Goal: Information Seeking & Learning: Check status

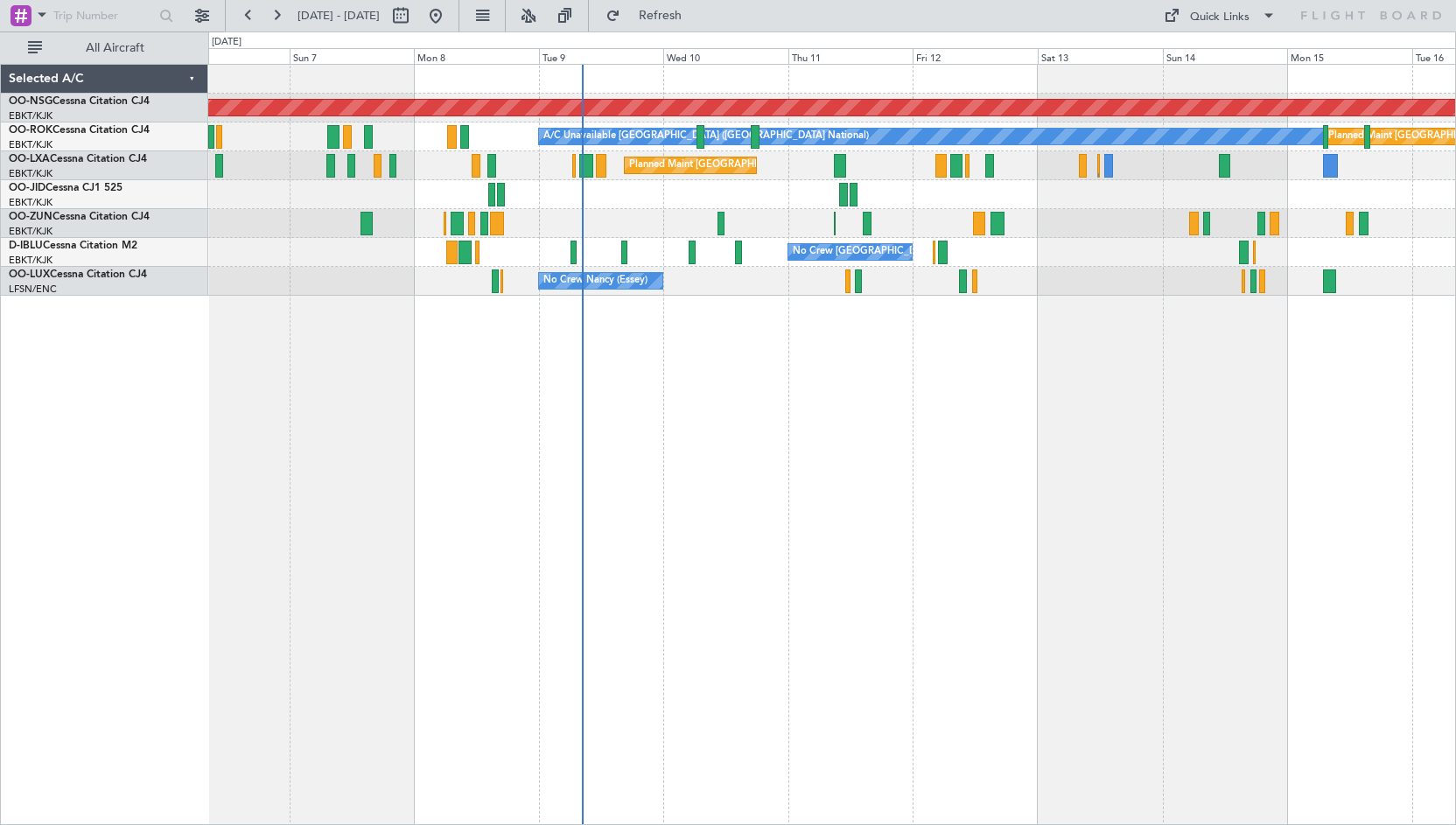
click at [890, 402] on div "Planned Maint [GEOGRAPHIC_DATA] ([GEOGRAPHIC_DATA]) A/C Unavailable [GEOGRAPHIC…" at bounding box center [833, 444] width 1249 height 761
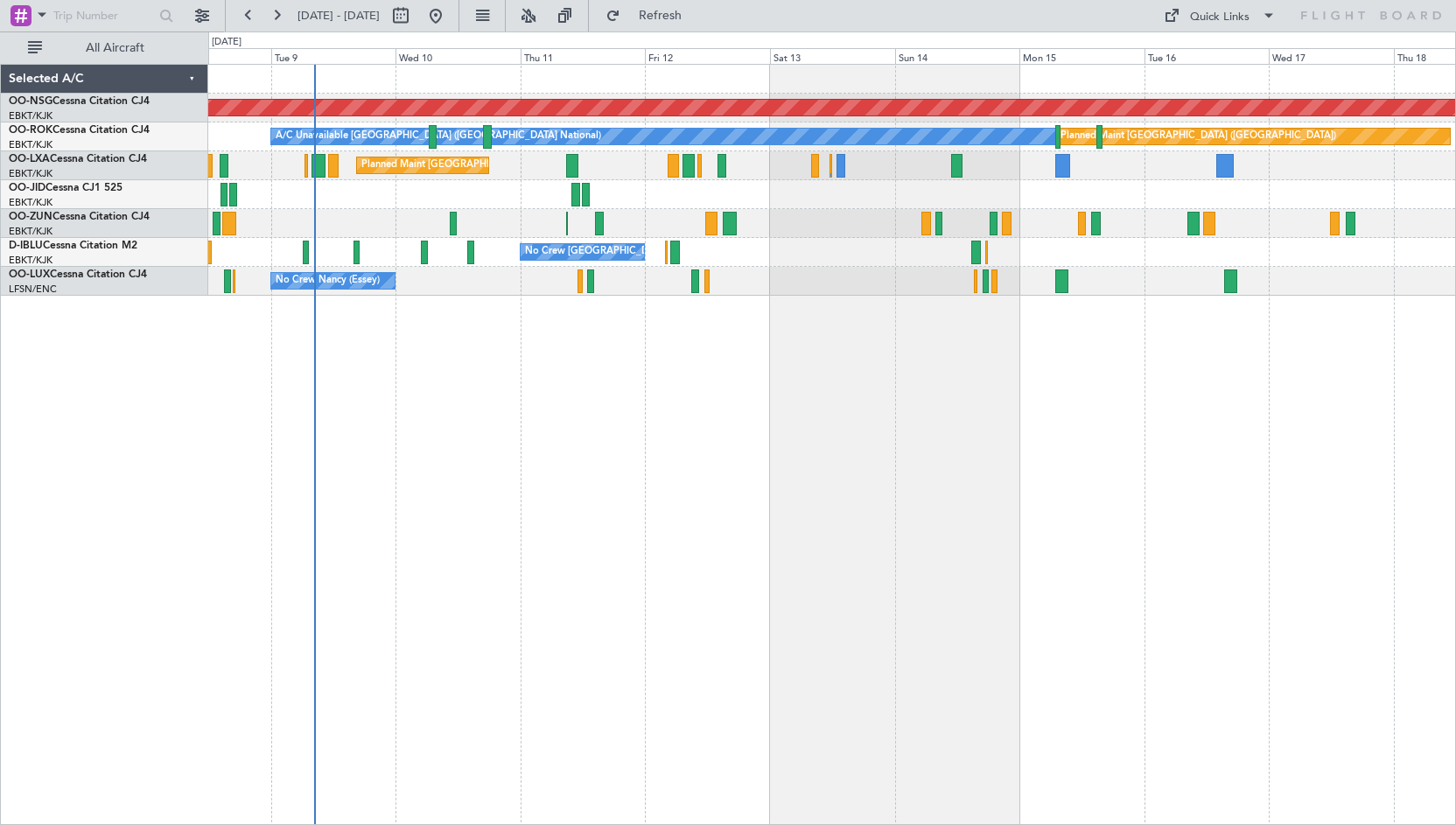
click at [1124, 390] on div "Planned Maint [GEOGRAPHIC_DATA] ([GEOGRAPHIC_DATA]) A/C Unavailable [GEOGRAPHIC…" at bounding box center [833, 444] width 1249 height 761
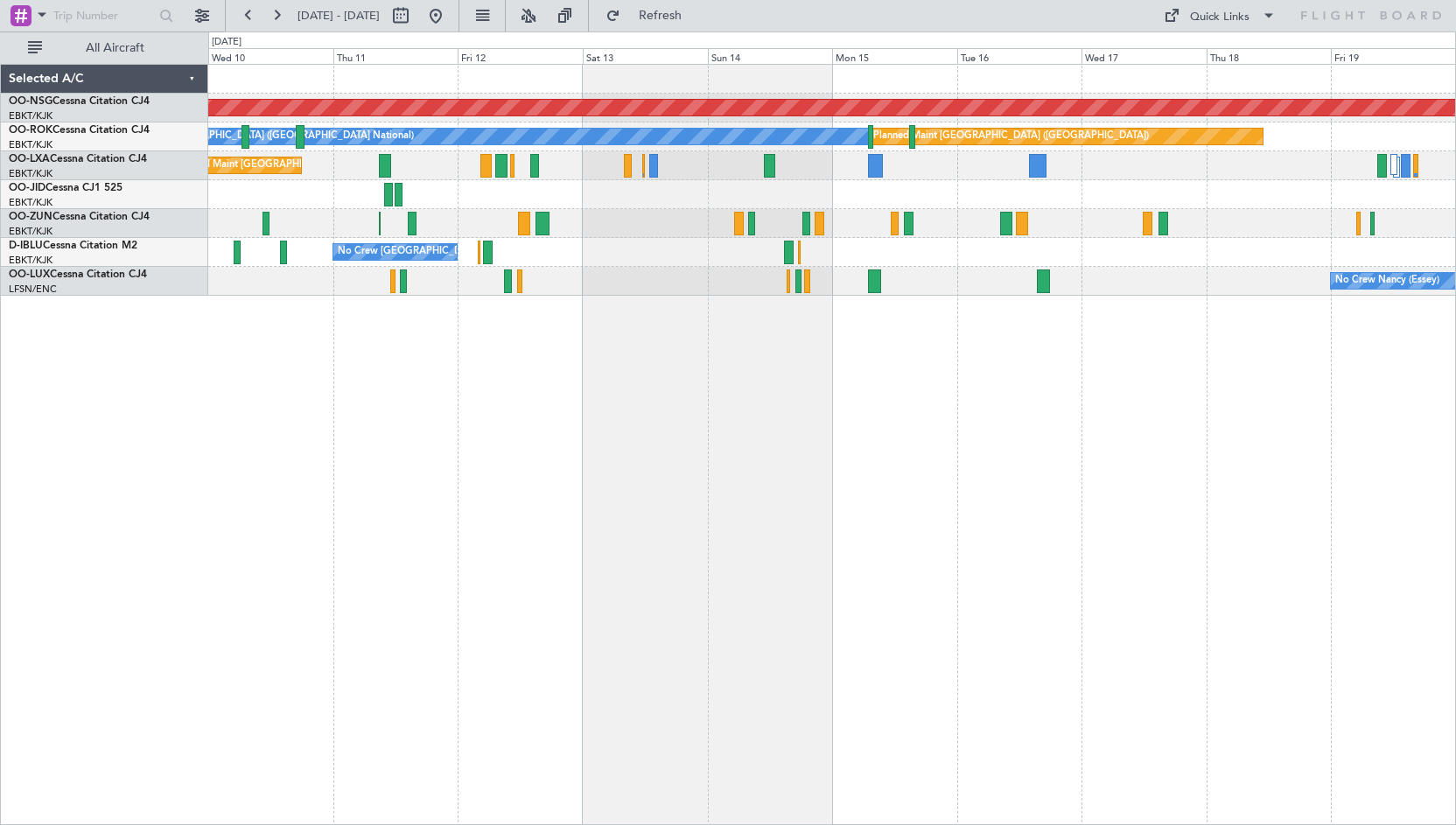
click at [659, 200] on div at bounding box center [832, 194] width 1248 height 29
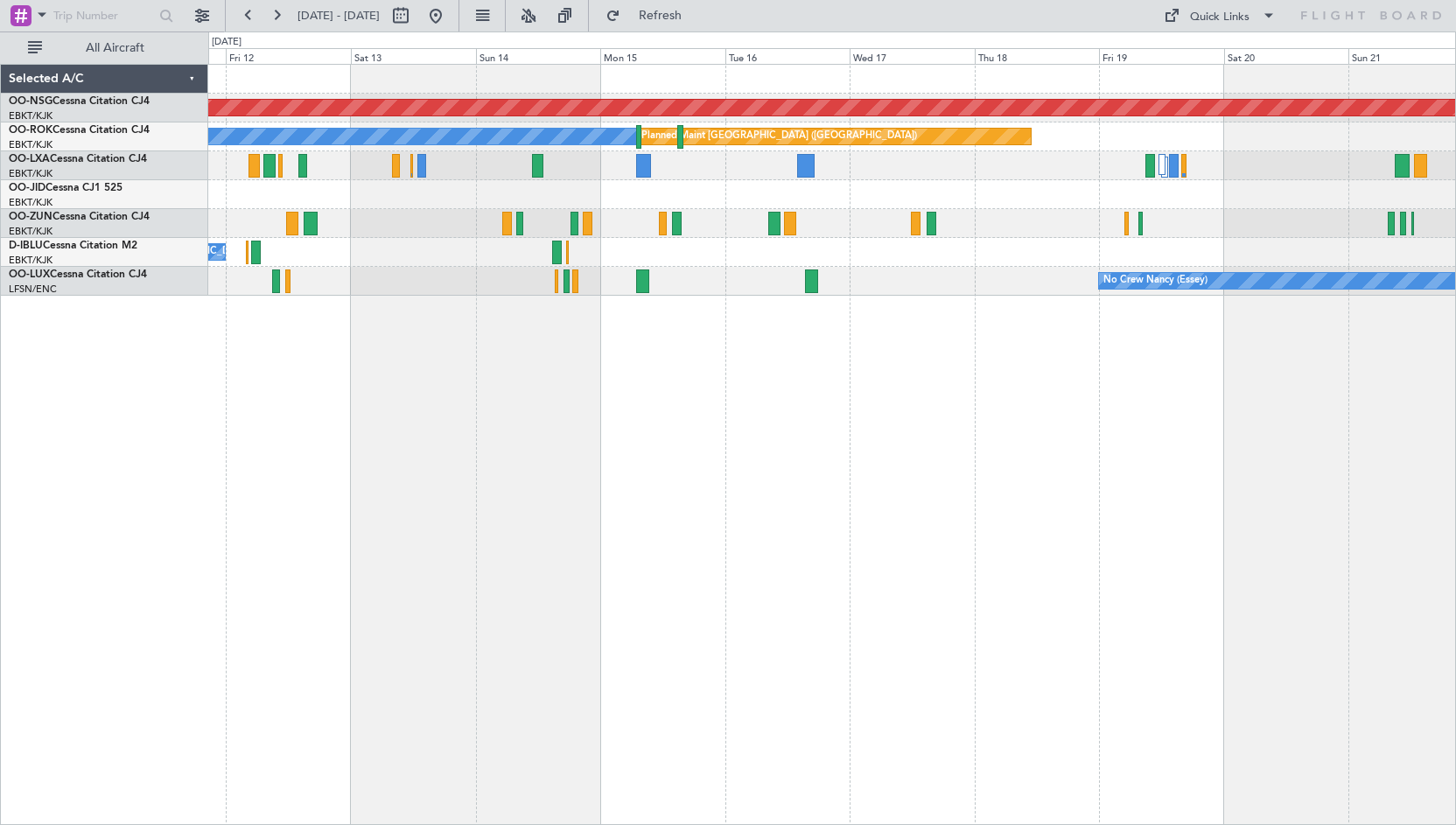
click at [868, 174] on div "Planned Maint [GEOGRAPHIC_DATA] ([GEOGRAPHIC_DATA] National)" at bounding box center [832, 165] width 1248 height 29
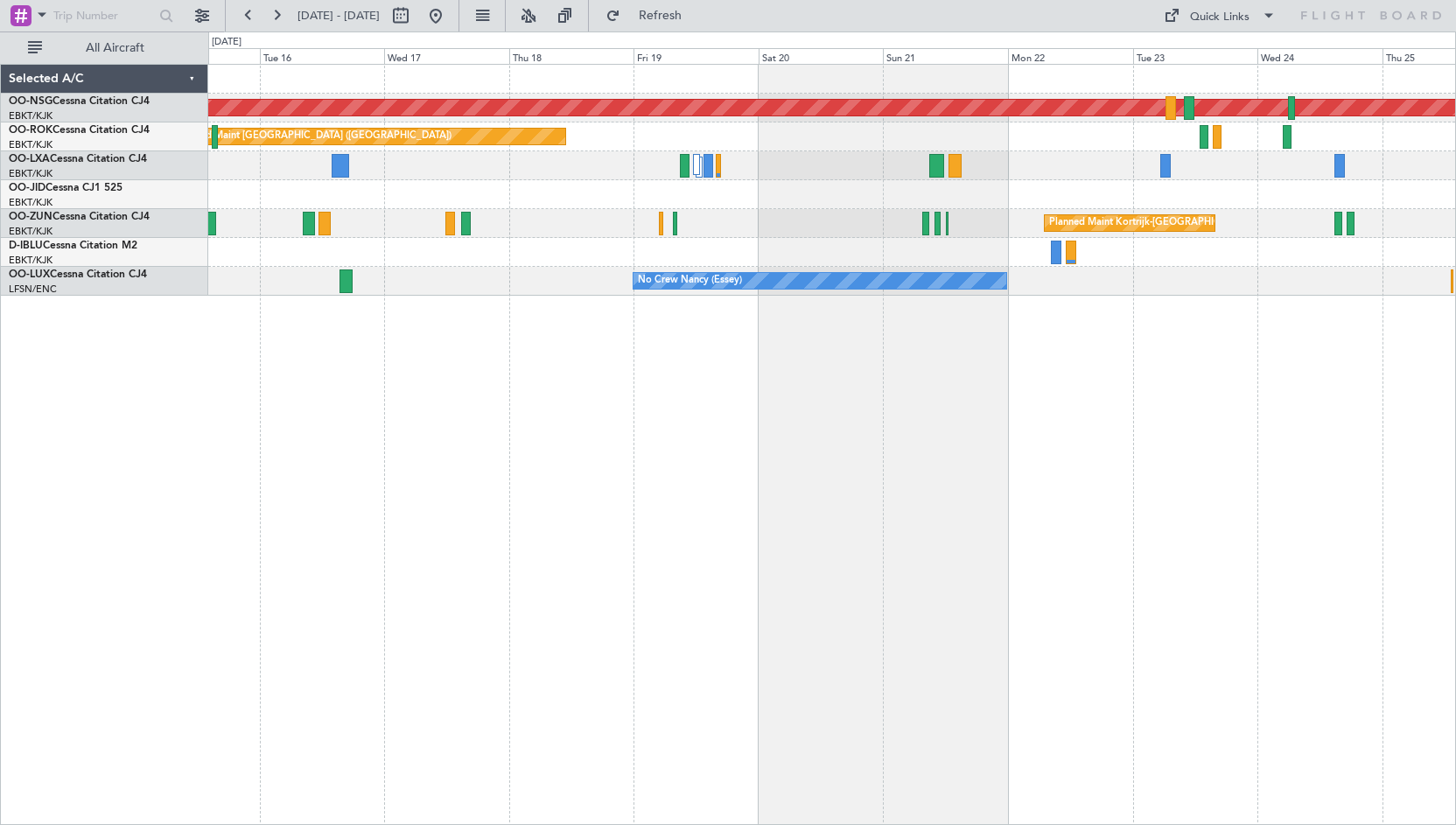
click at [810, 231] on div "Planned Maint Kortrijk-[GEOGRAPHIC_DATA]" at bounding box center [832, 223] width 1248 height 29
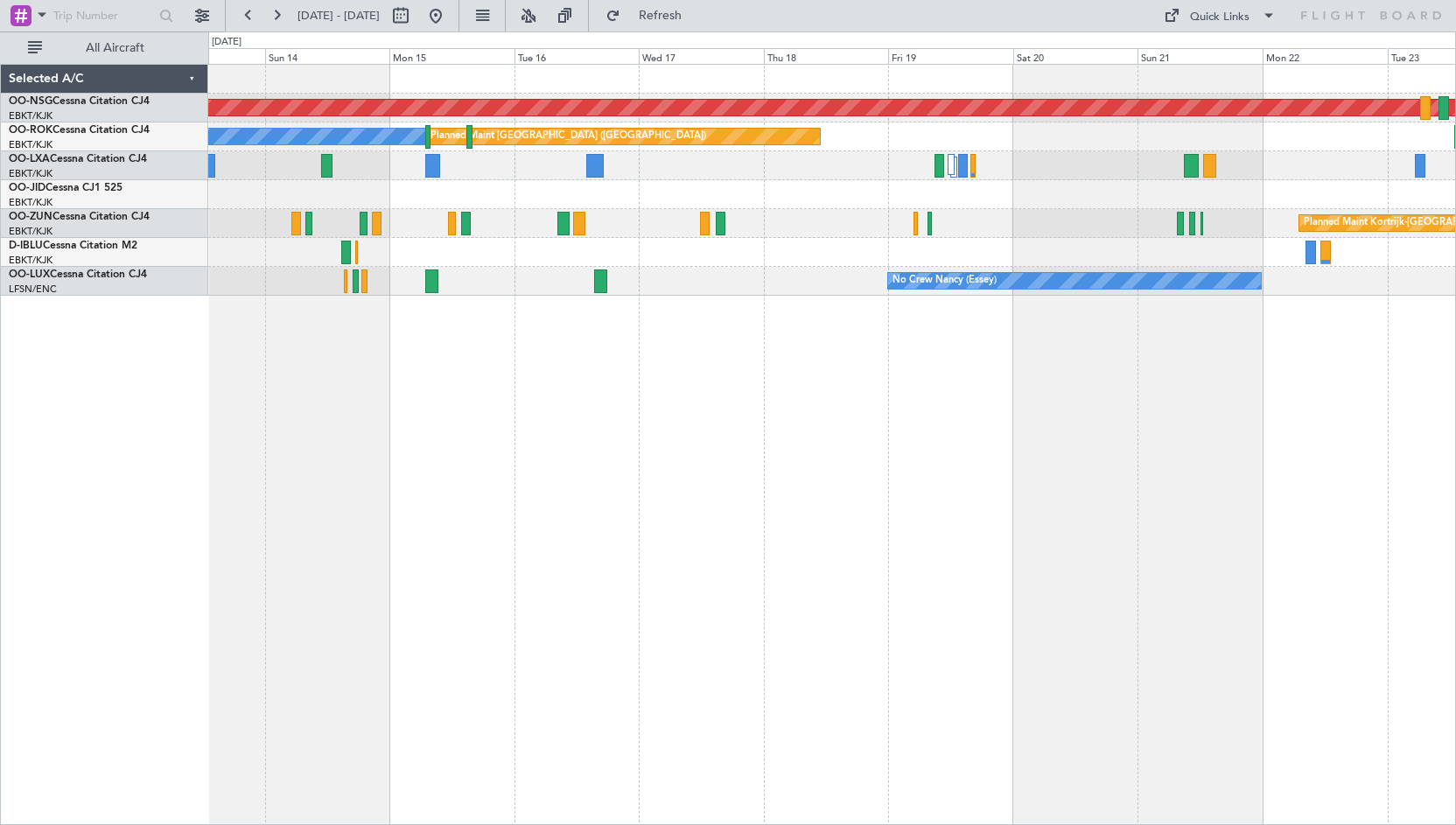
click at [1012, 361] on div "Planned Maint [GEOGRAPHIC_DATA] ([GEOGRAPHIC_DATA]) Planned Maint [GEOGRAPHIC_D…" at bounding box center [833, 444] width 1249 height 761
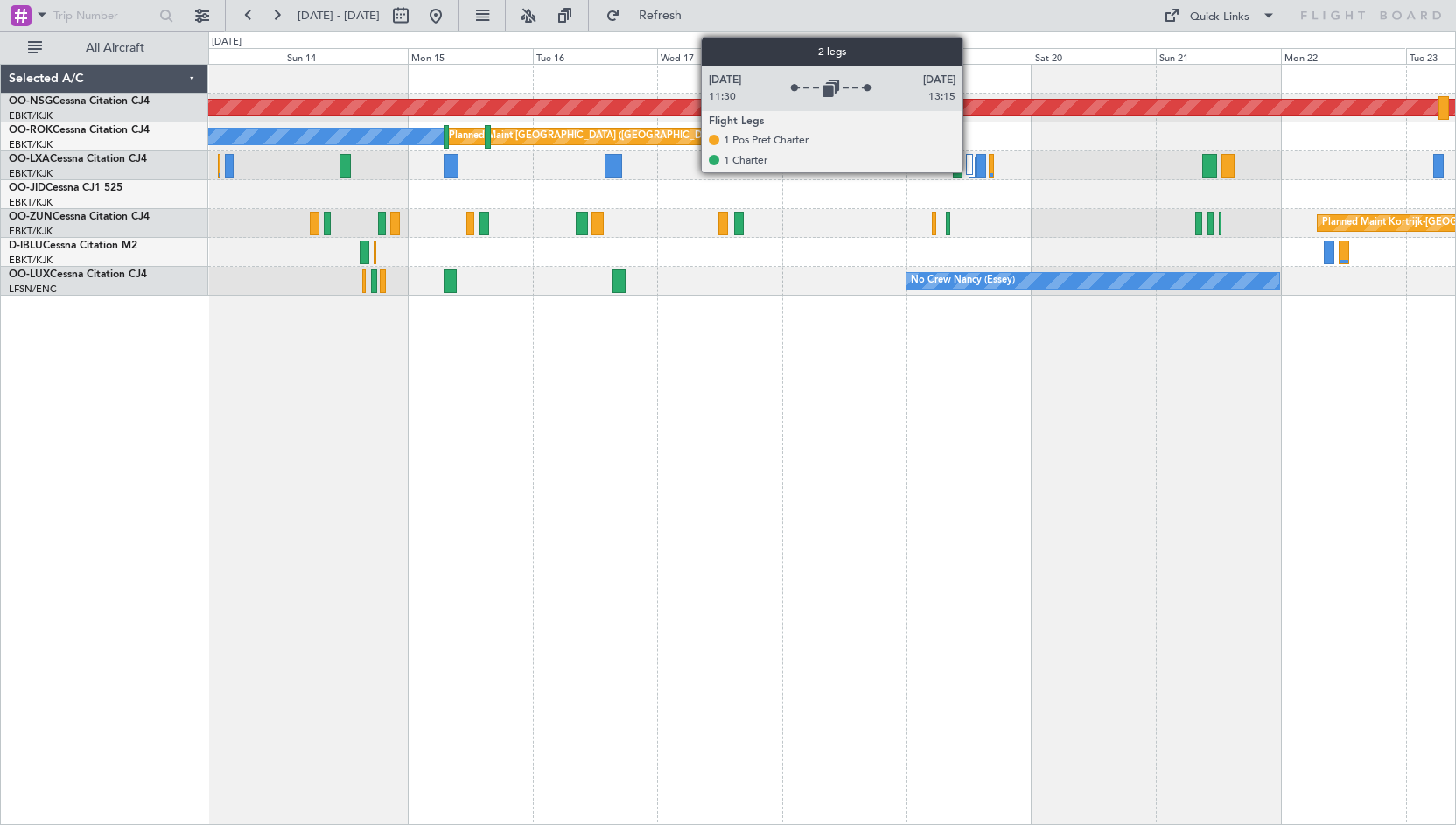
click at [971, 164] on div at bounding box center [970, 164] width 7 height 21
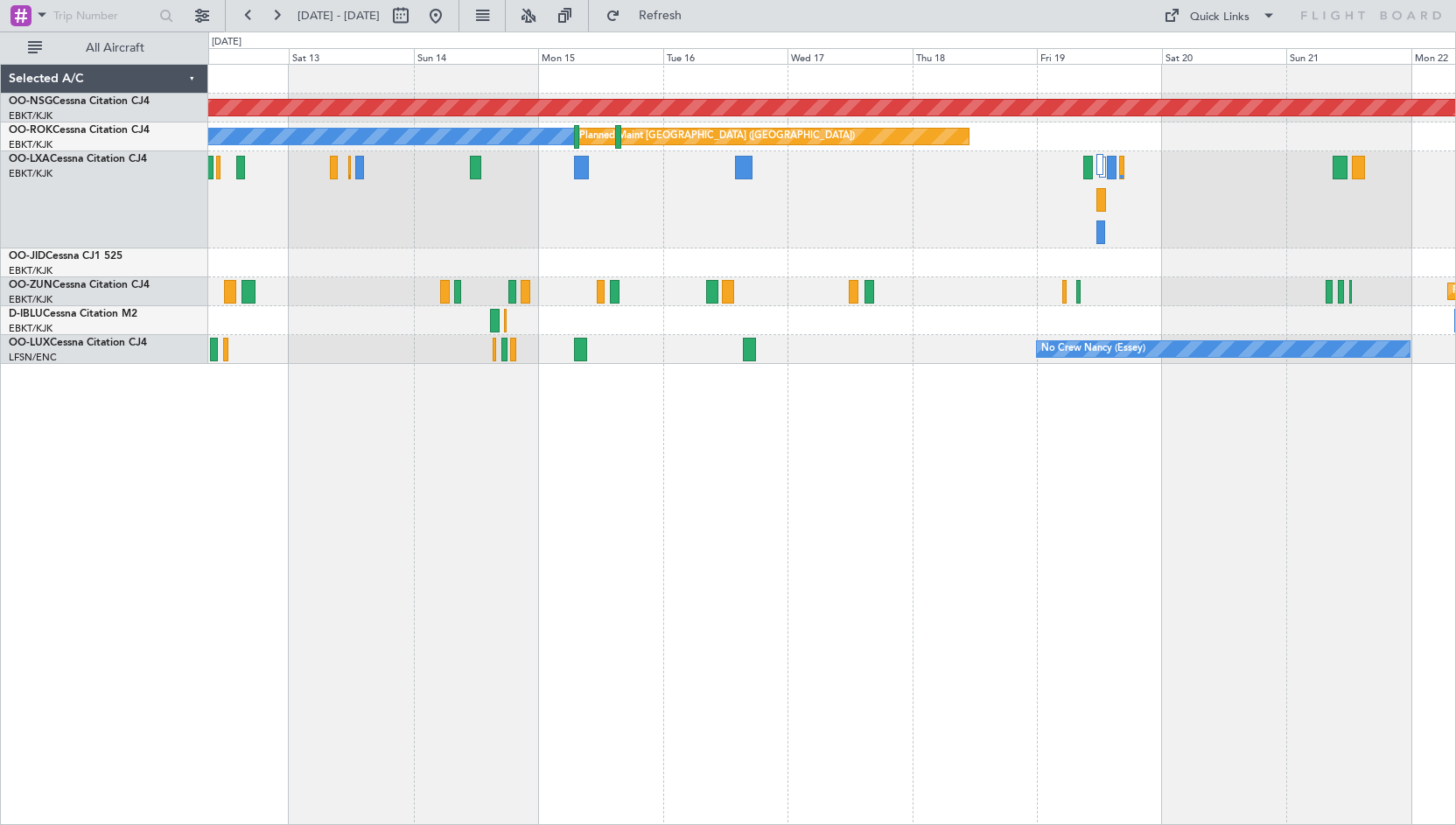
click at [947, 231] on div "Planned Maint [GEOGRAPHIC_DATA] ([GEOGRAPHIC_DATA] National)" at bounding box center [832, 199] width 1248 height 97
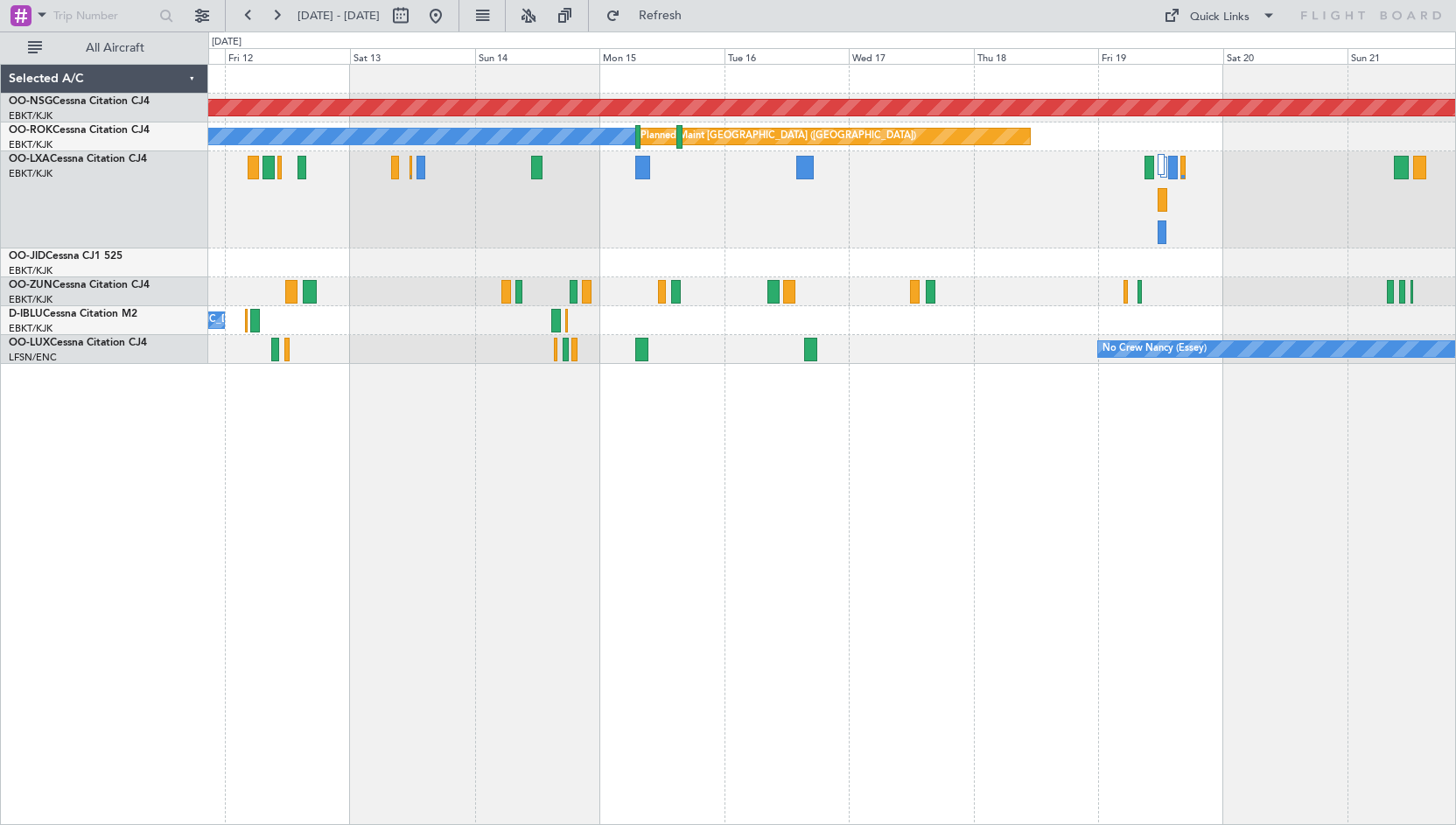
click at [1082, 226] on div "Planned Maint [GEOGRAPHIC_DATA] ([GEOGRAPHIC_DATA] National)" at bounding box center [832, 199] width 1248 height 97
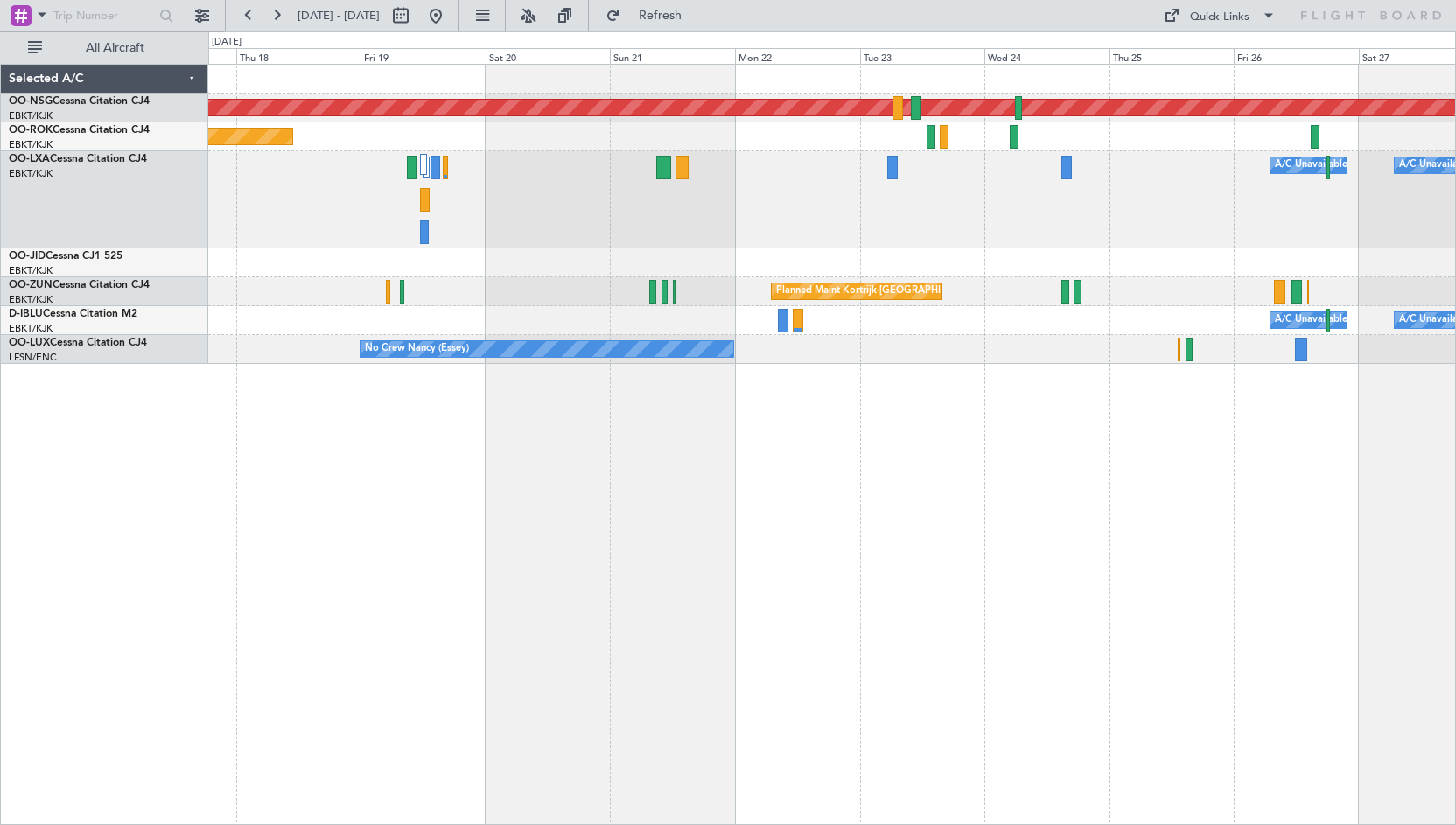
click at [566, 252] on div "Planned Maint [GEOGRAPHIC_DATA] ([GEOGRAPHIC_DATA]) Planned Maint [GEOGRAPHIC_D…" at bounding box center [832, 214] width 1248 height 299
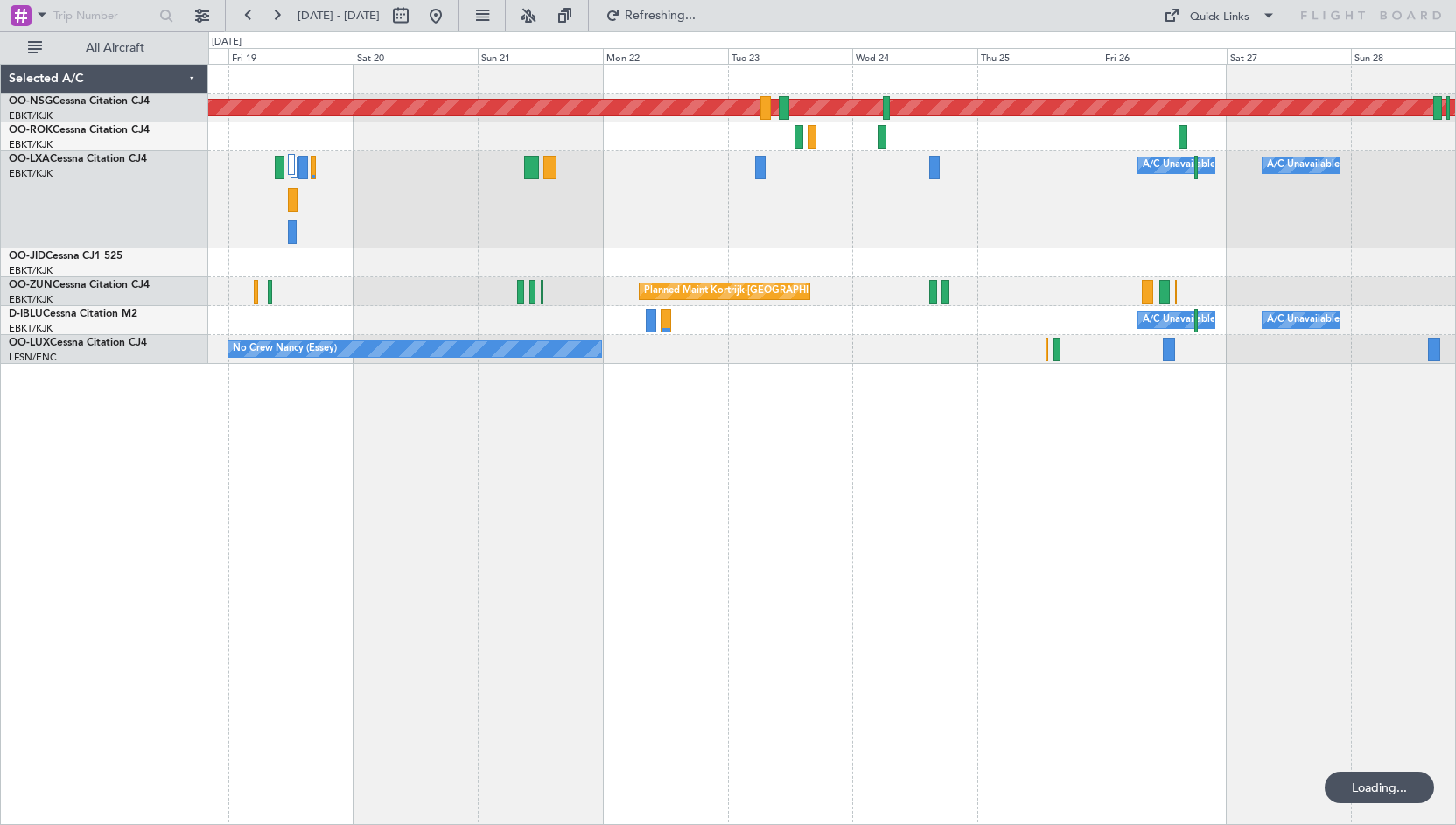
click at [667, 269] on div "Planned Maint Kortrijk-[GEOGRAPHIC_DATA]" at bounding box center [832, 262] width 1248 height 29
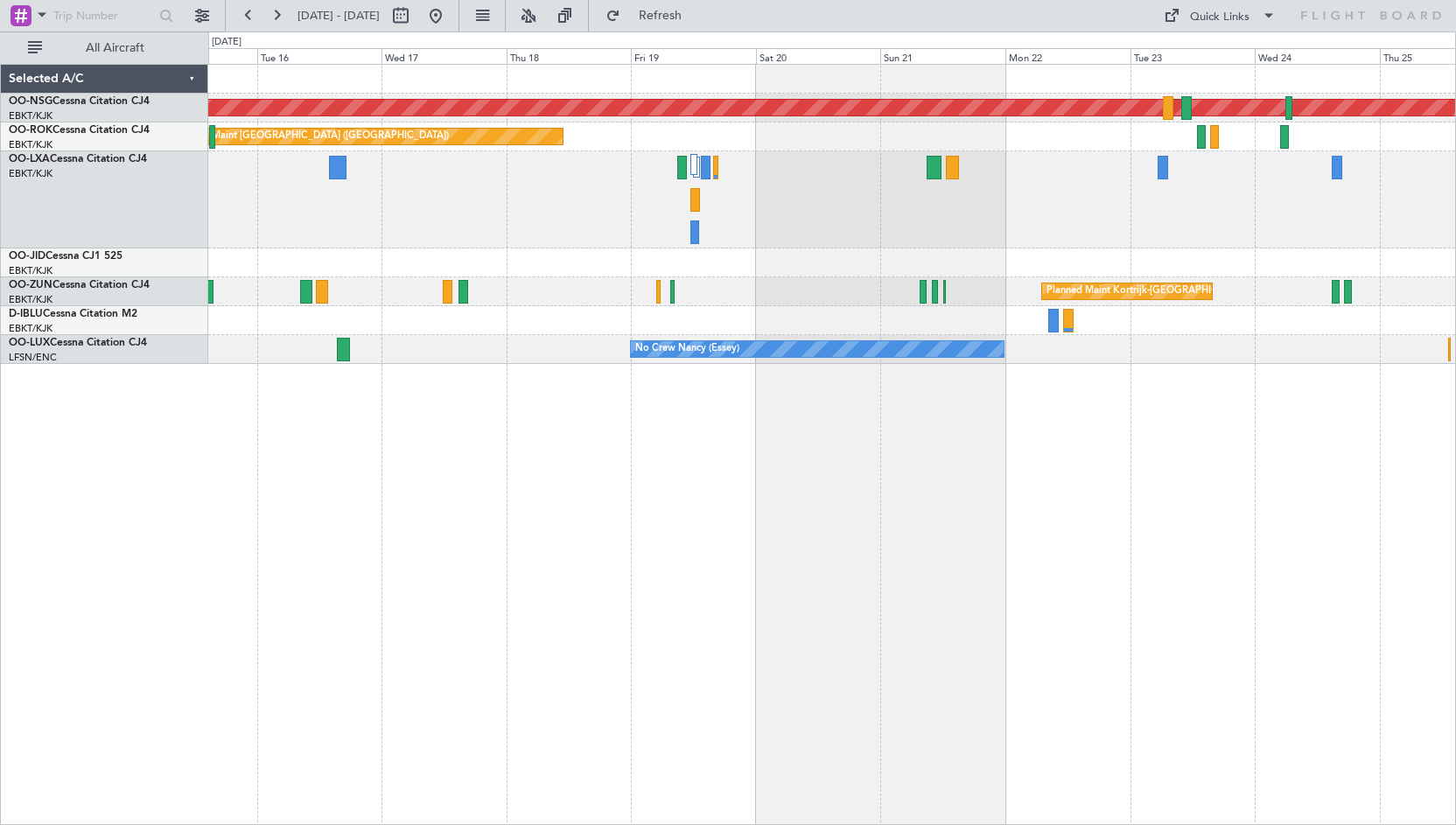
click at [1053, 157] on div "Planned Maint [GEOGRAPHIC_DATA] ([GEOGRAPHIC_DATA]) Planned Maint [GEOGRAPHIC_D…" at bounding box center [832, 214] width 1248 height 299
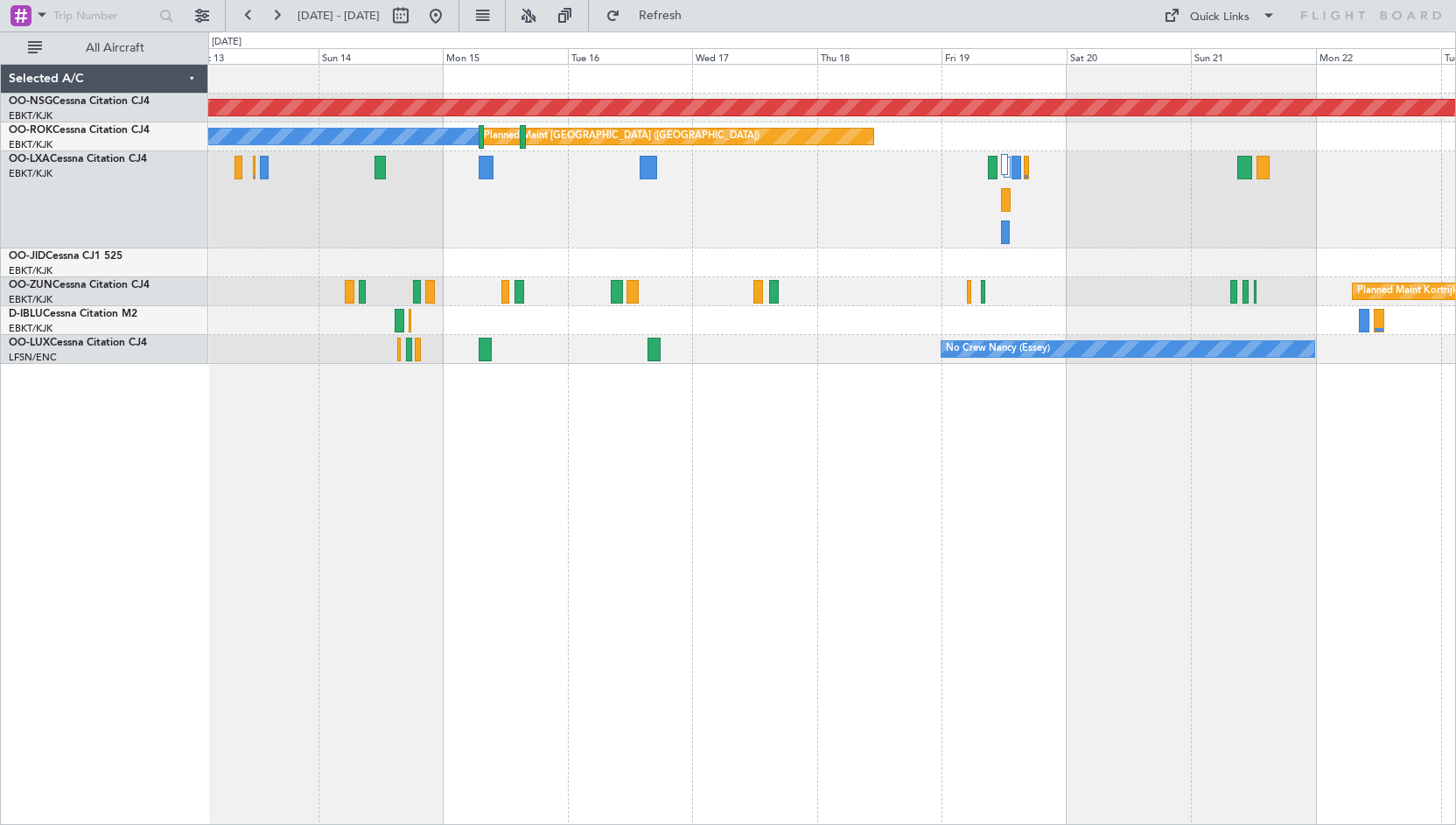
click at [723, 235] on div "Planned Maint [GEOGRAPHIC_DATA] ([GEOGRAPHIC_DATA] National)" at bounding box center [832, 199] width 1248 height 97
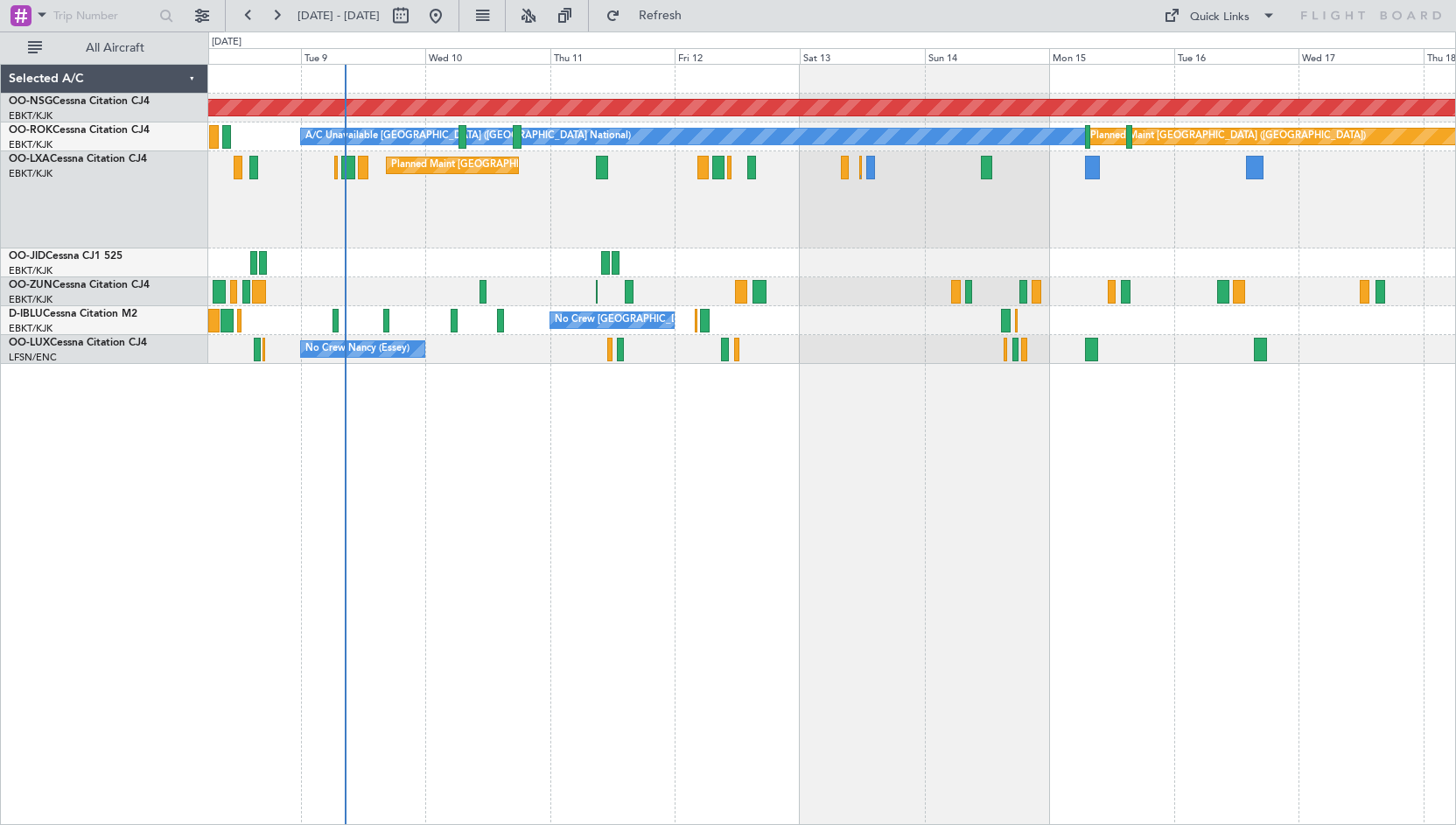
click at [947, 342] on div "Planned Maint [GEOGRAPHIC_DATA] ([GEOGRAPHIC_DATA]) Planned Maint [GEOGRAPHIC_D…" at bounding box center [832, 214] width 1248 height 299
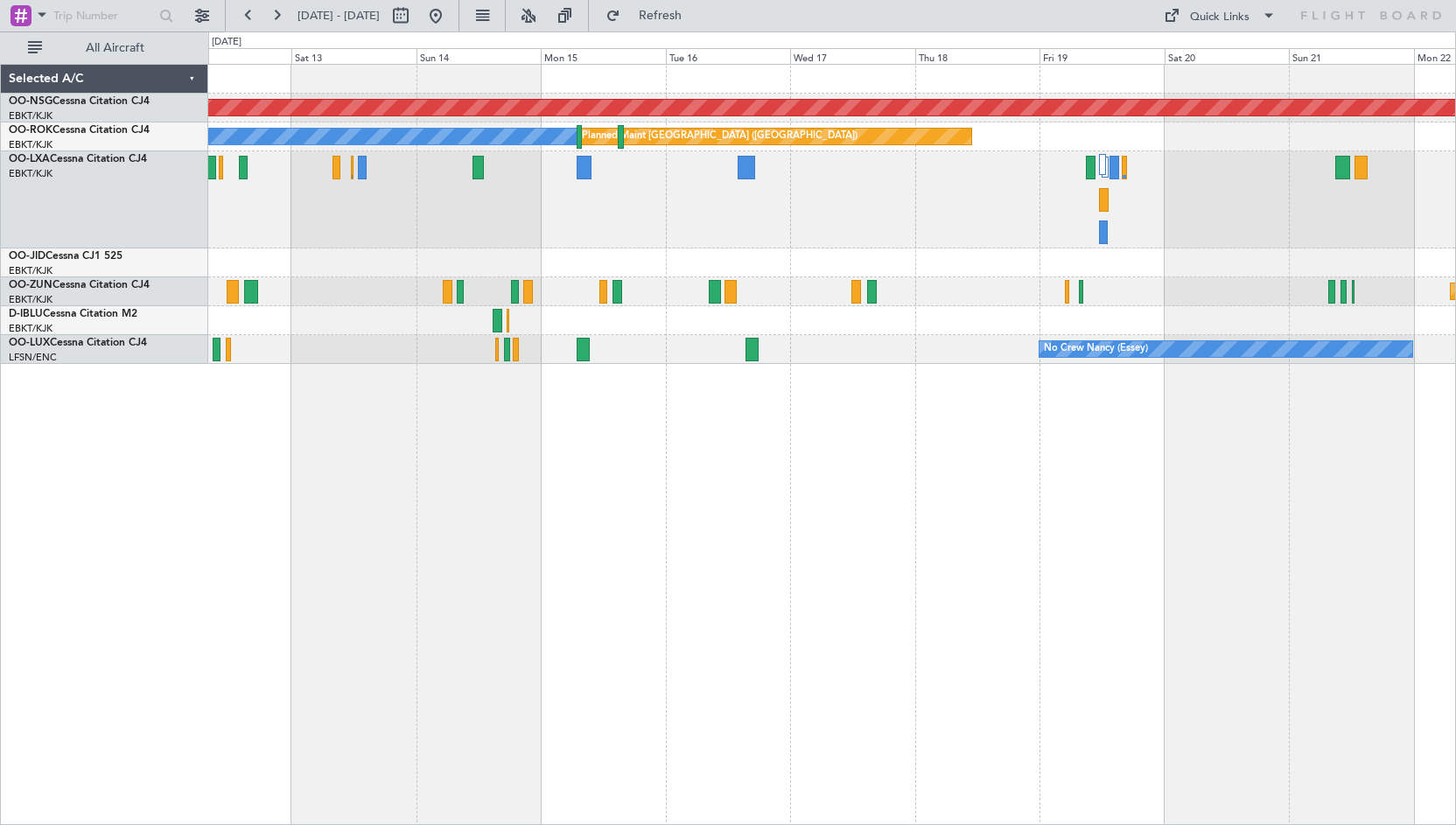
click at [766, 207] on div "Planned Maint [GEOGRAPHIC_DATA] ([GEOGRAPHIC_DATA] National)" at bounding box center [832, 199] width 1248 height 97
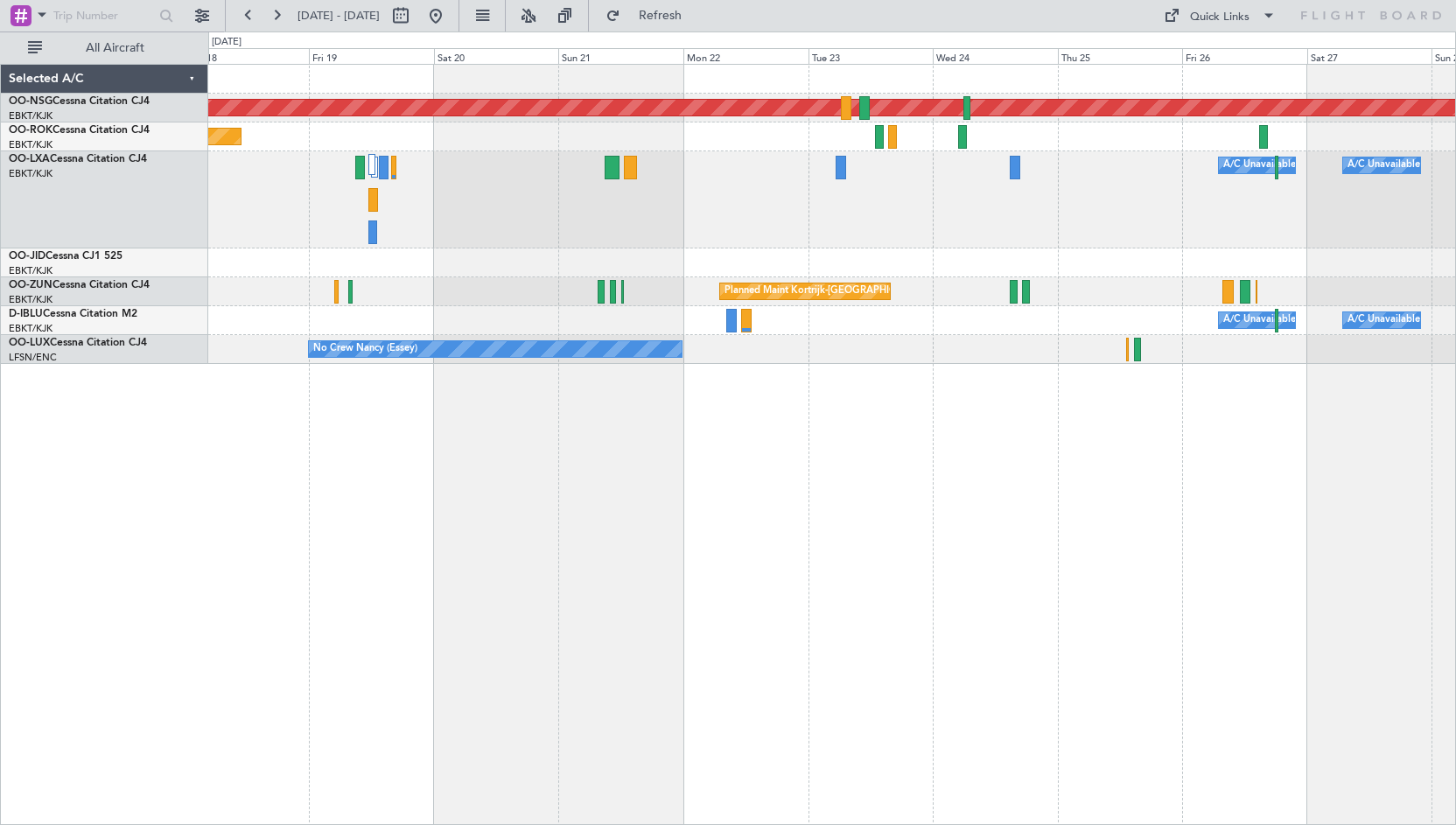
click at [557, 260] on div "Planned Maint [GEOGRAPHIC_DATA] ([GEOGRAPHIC_DATA]) Planned Maint [GEOGRAPHIC_D…" at bounding box center [832, 214] width 1248 height 299
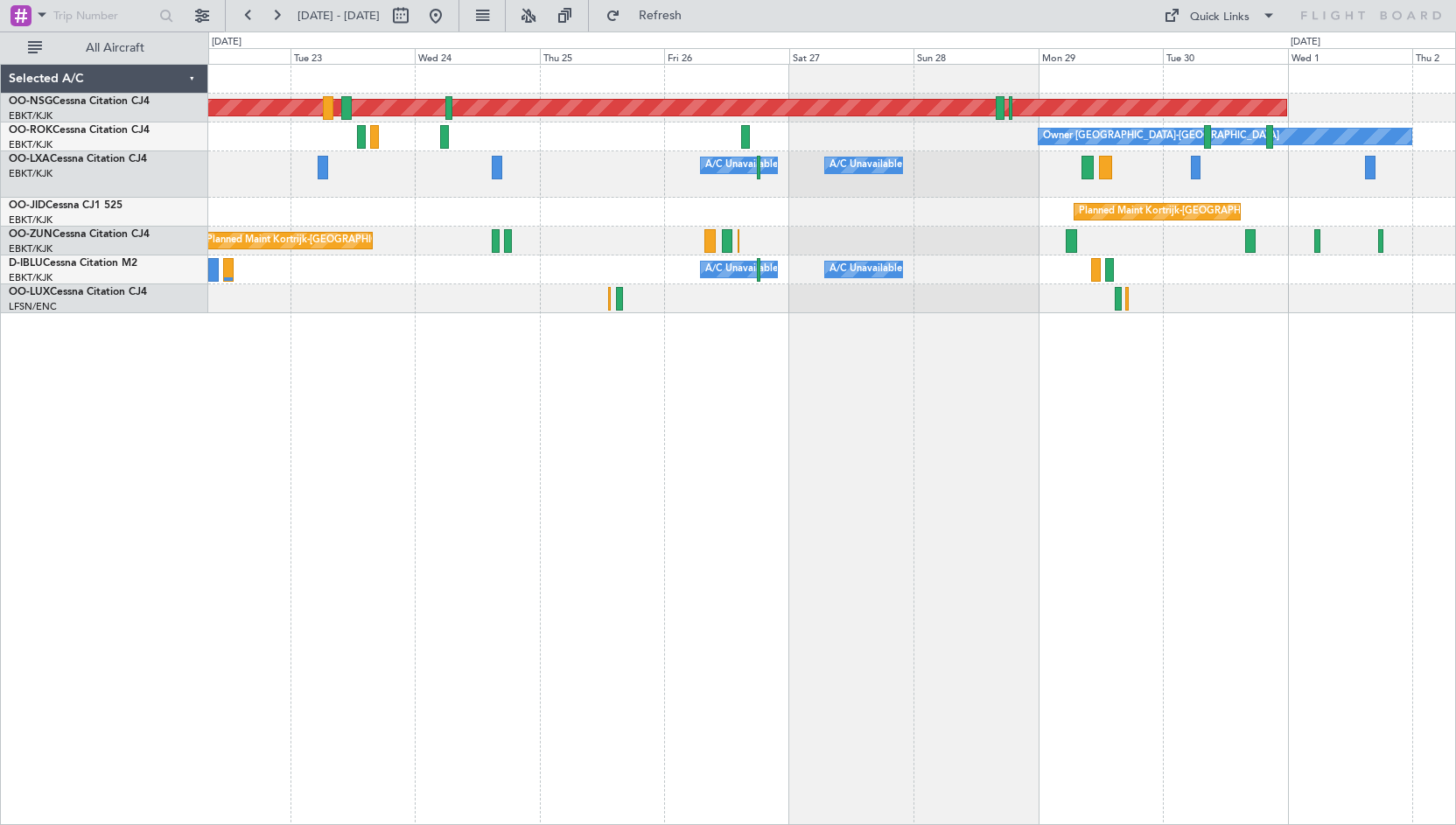
click at [790, 265] on div "Planned Maint [GEOGRAPHIC_DATA] ([GEOGRAPHIC_DATA]) Owner [GEOGRAPHIC_DATA]-[GE…" at bounding box center [832, 189] width 1248 height 248
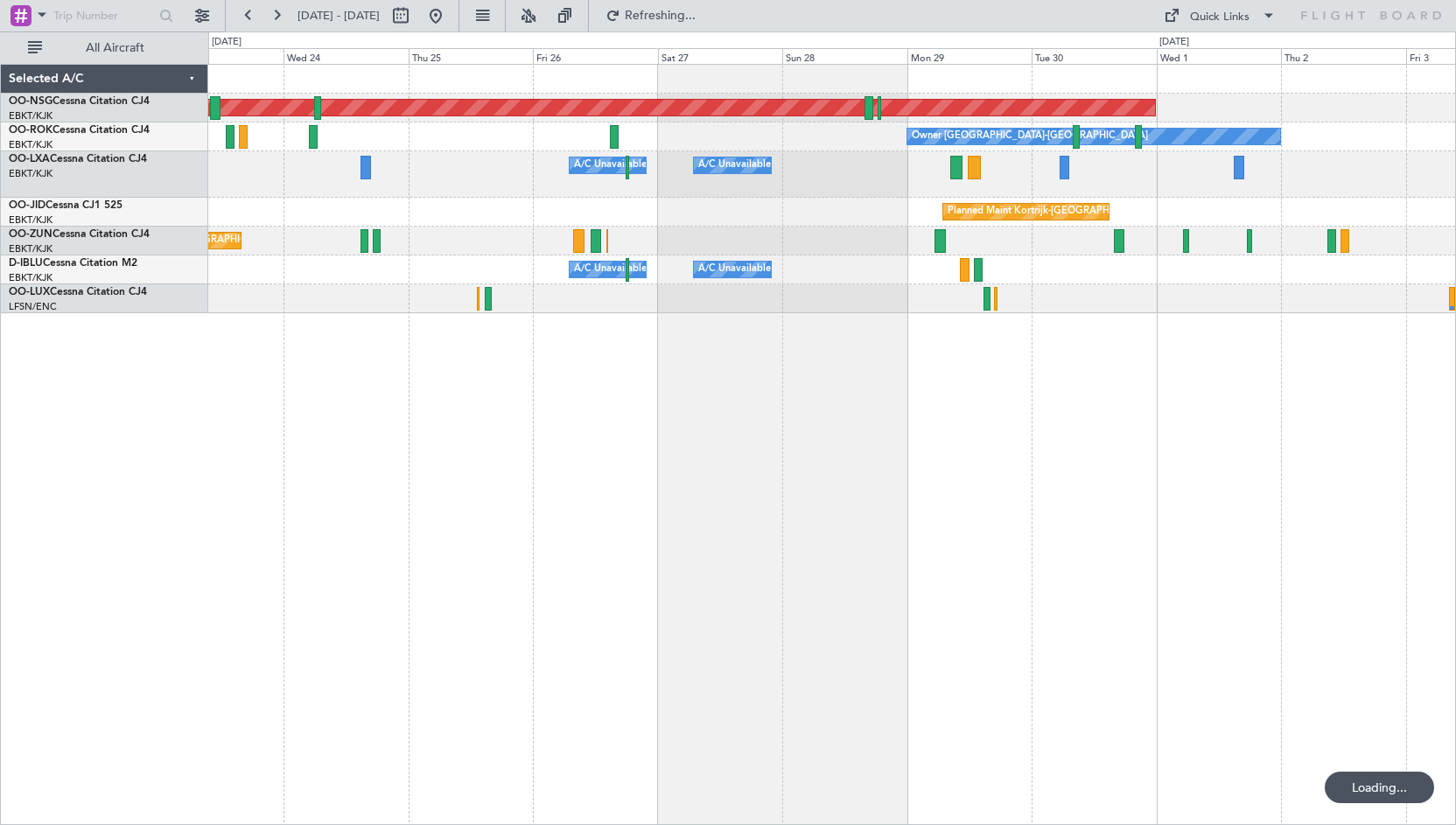
click at [851, 226] on div "Planned Maint Kortrijk-[GEOGRAPHIC_DATA]" at bounding box center [832, 212] width 1248 height 29
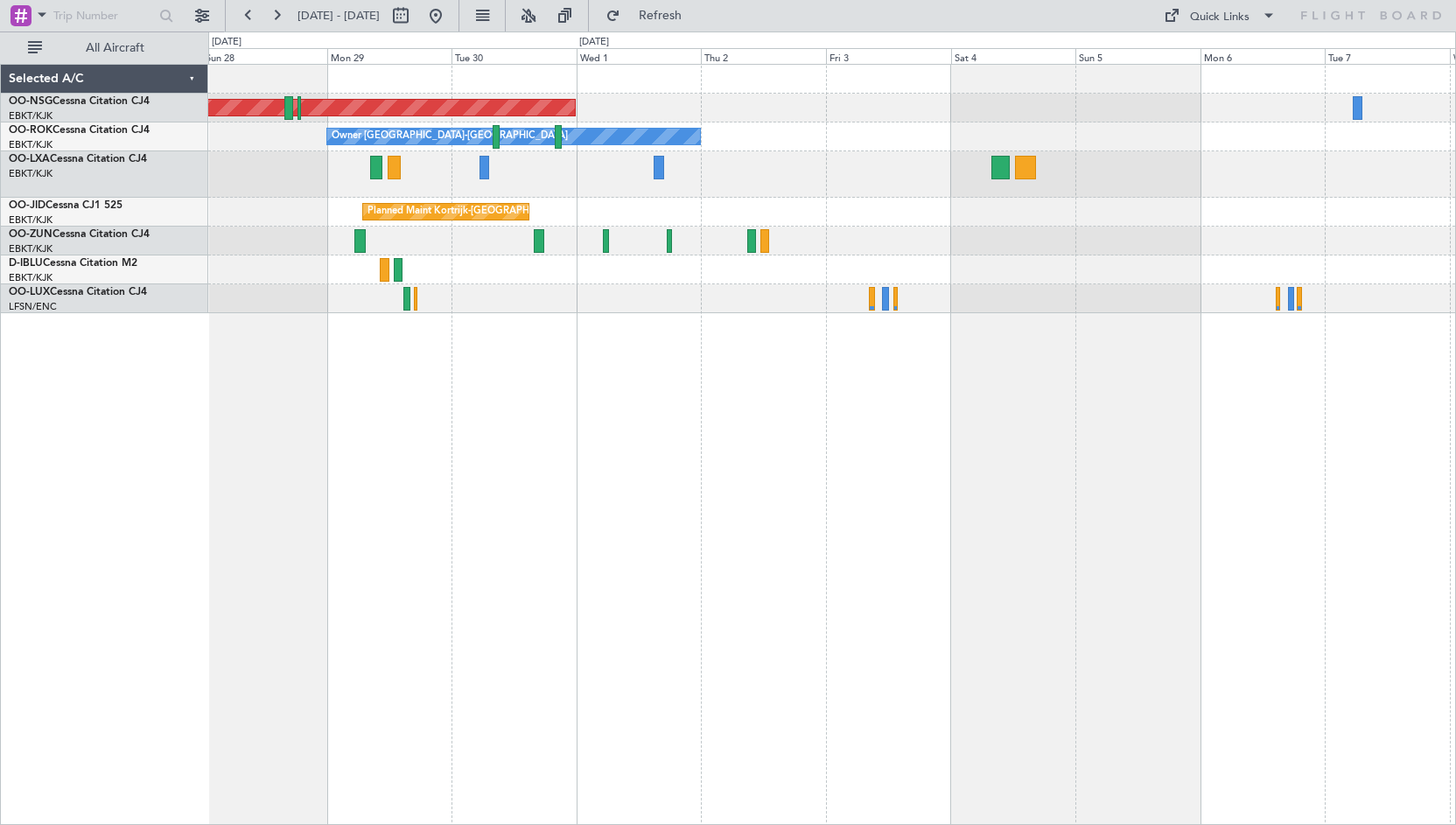
click at [725, 181] on div "A/C Unavailable A/C Unavailable [GEOGRAPHIC_DATA] ([GEOGRAPHIC_DATA] National) …" at bounding box center [832, 174] width 1248 height 46
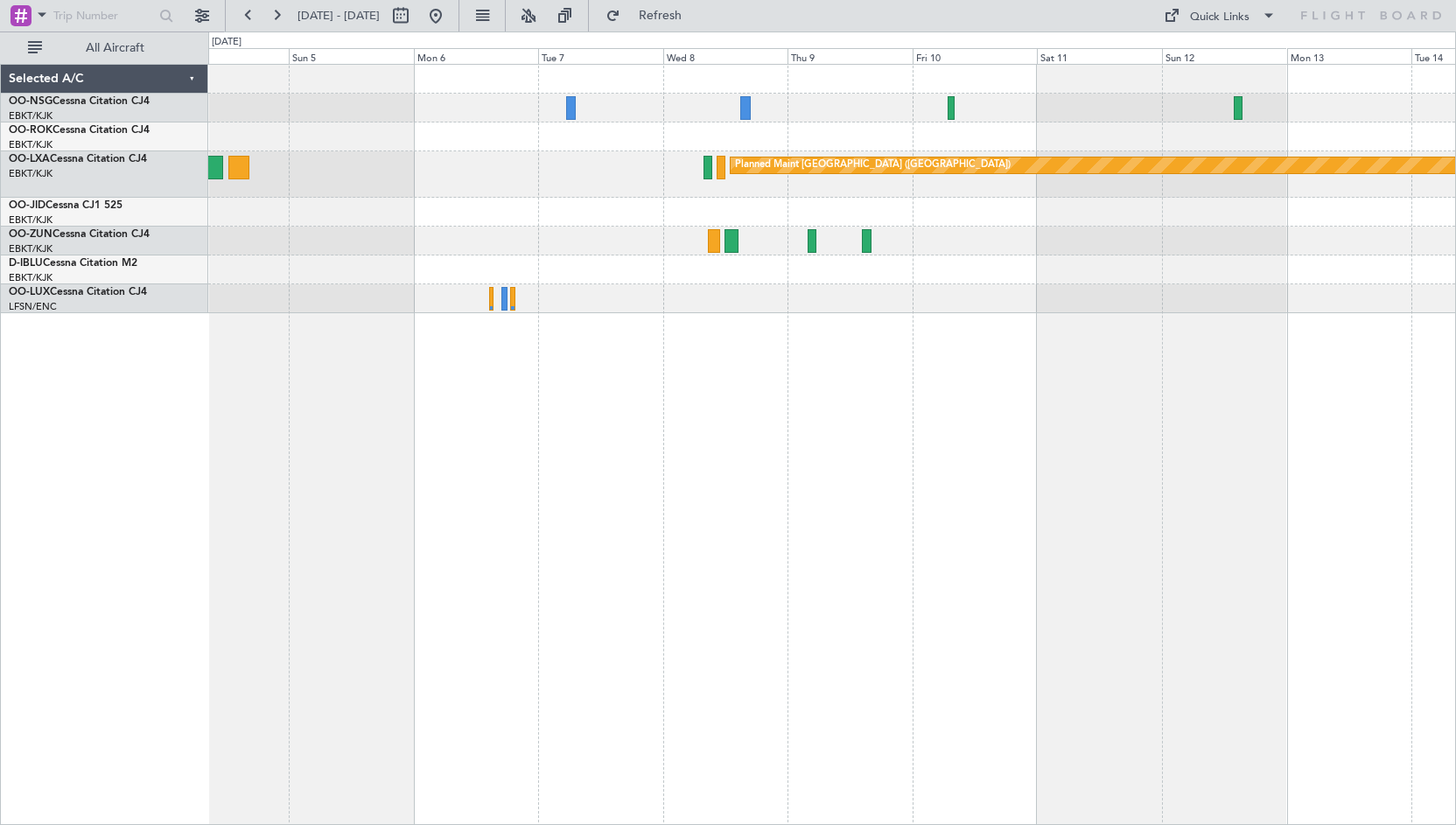
click at [575, 193] on div "Owner [GEOGRAPHIC_DATA]-[GEOGRAPHIC_DATA] Planned Maint [GEOGRAPHIC_DATA] ([GEO…" at bounding box center [832, 189] width 1248 height 248
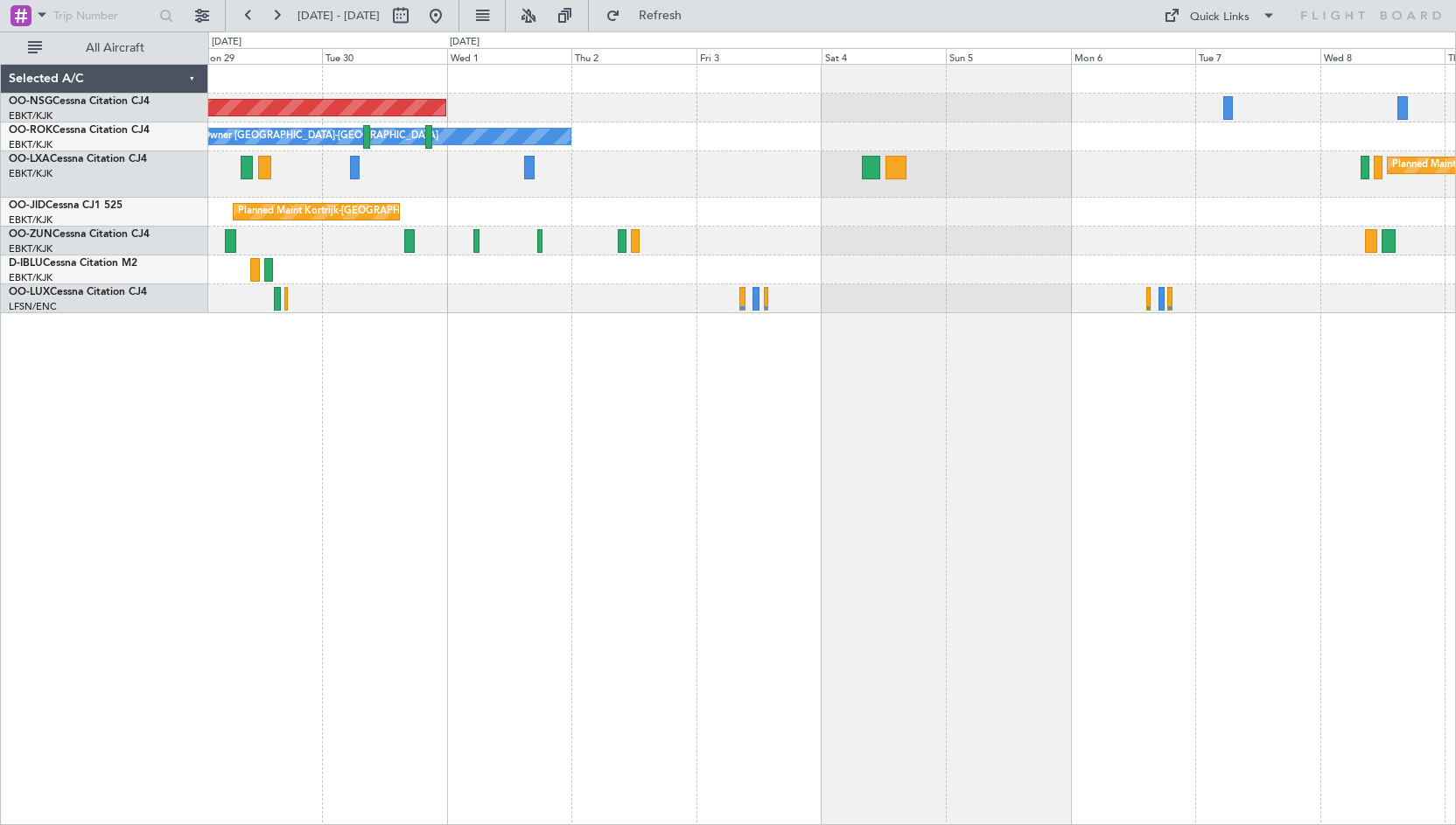
click at [1444, 479] on div "Planned Maint [GEOGRAPHIC_DATA] ([GEOGRAPHIC_DATA]) Owner [GEOGRAPHIC_DATA]-[GE…" at bounding box center [833, 444] width 1249 height 761
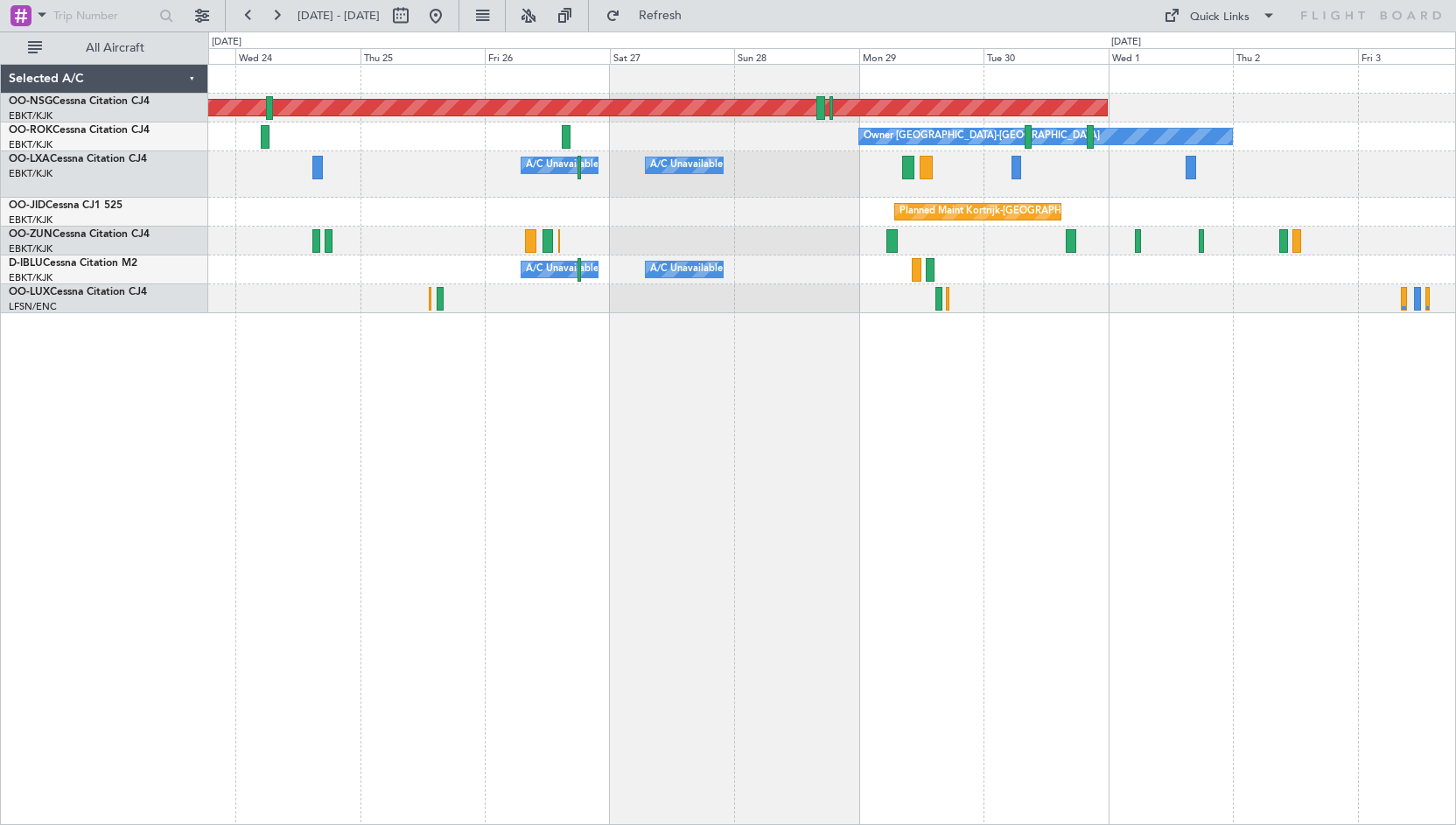
click at [1107, 480] on div "Planned Maint [GEOGRAPHIC_DATA] ([GEOGRAPHIC_DATA]) Owner [GEOGRAPHIC_DATA]-[GE…" at bounding box center [833, 444] width 1249 height 761
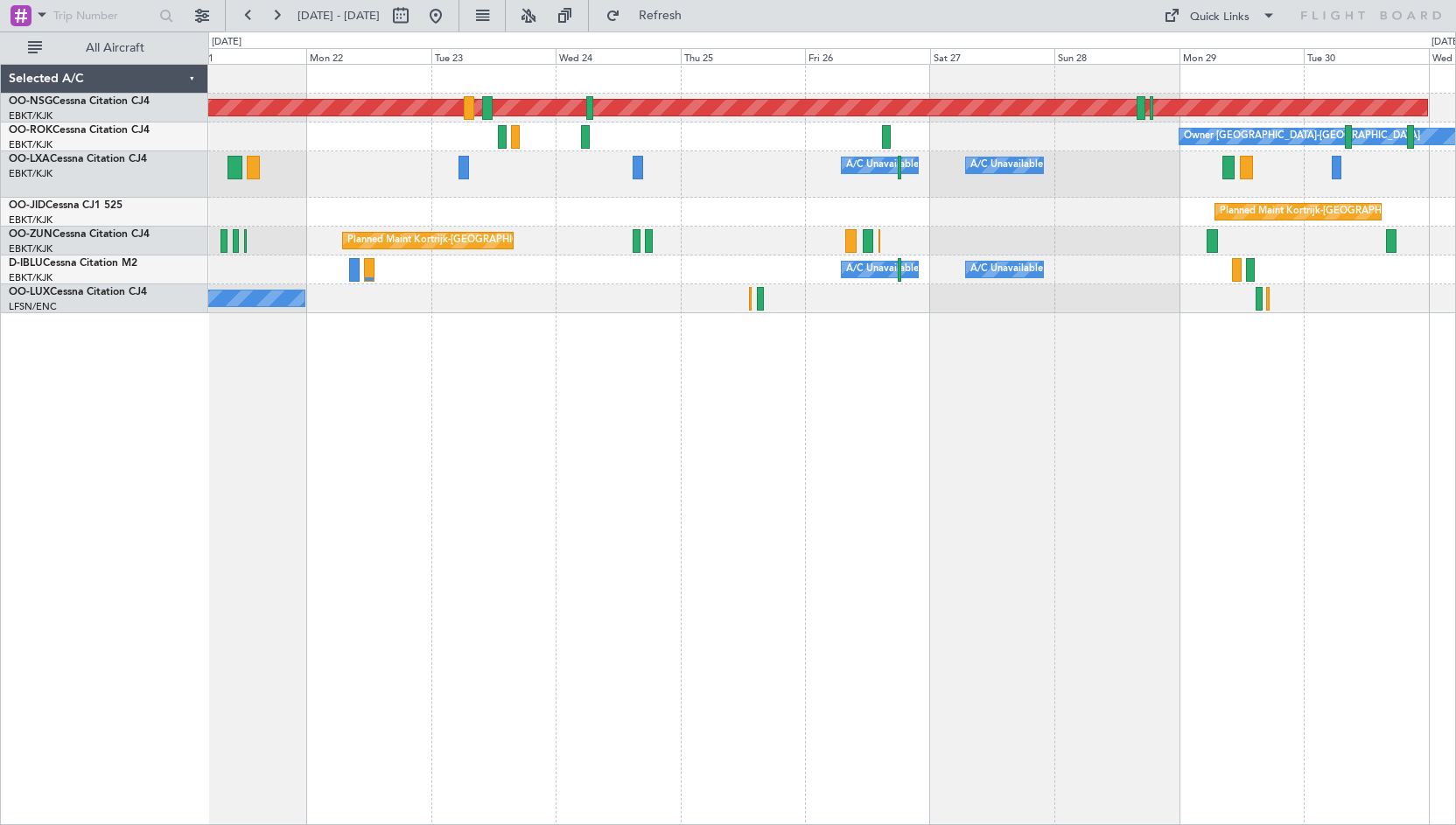
click at [1194, 455] on div "Planned Maint [GEOGRAPHIC_DATA] ([GEOGRAPHIC_DATA]) Owner [GEOGRAPHIC_DATA]-[GE…" at bounding box center [833, 444] width 1249 height 761
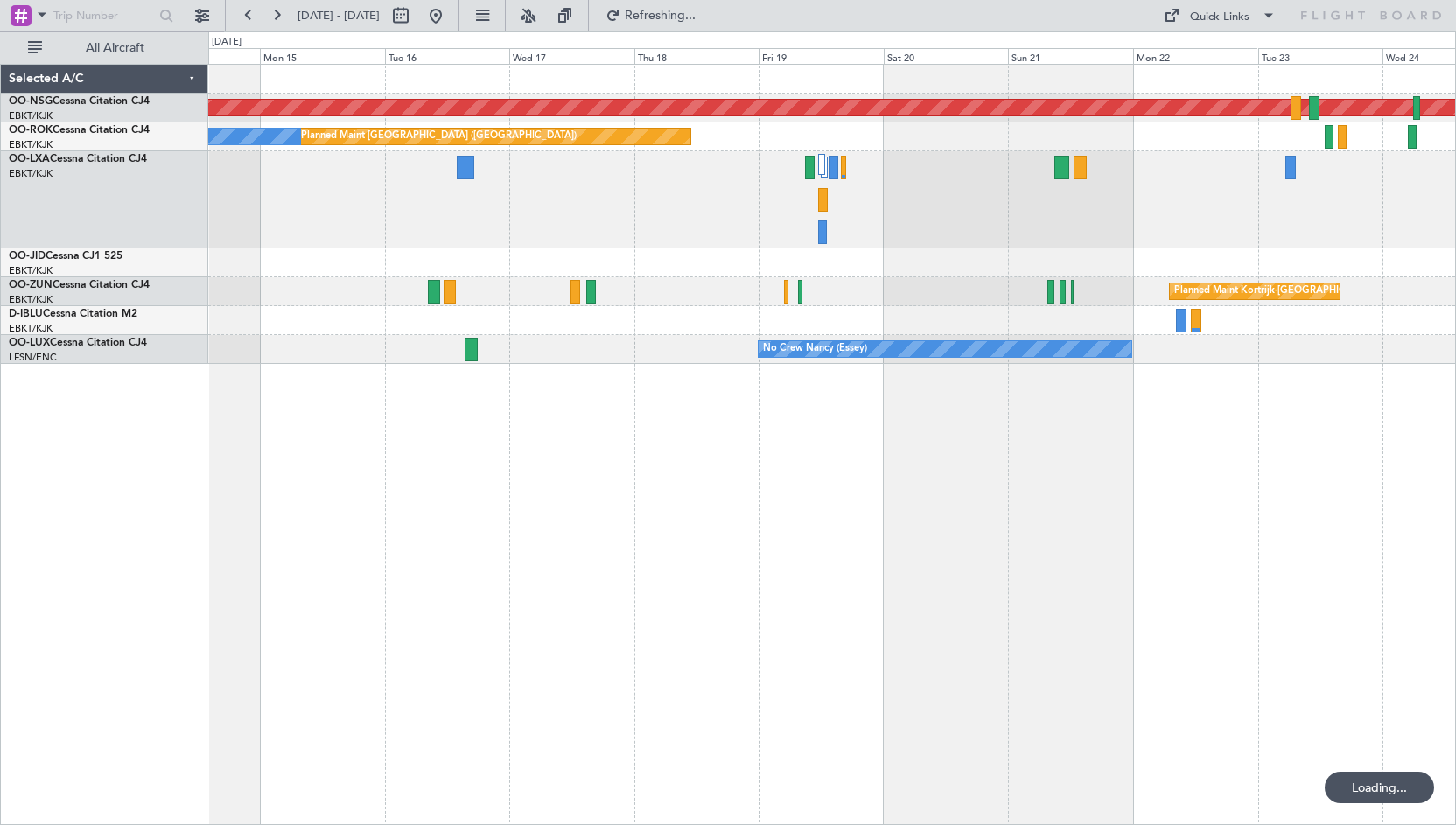
click at [1265, 448] on div "Planned Maint [GEOGRAPHIC_DATA] ([GEOGRAPHIC_DATA]) Planned Maint [GEOGRAPHIC_D…" at bounding box center [833, 444] width 1249 height 761
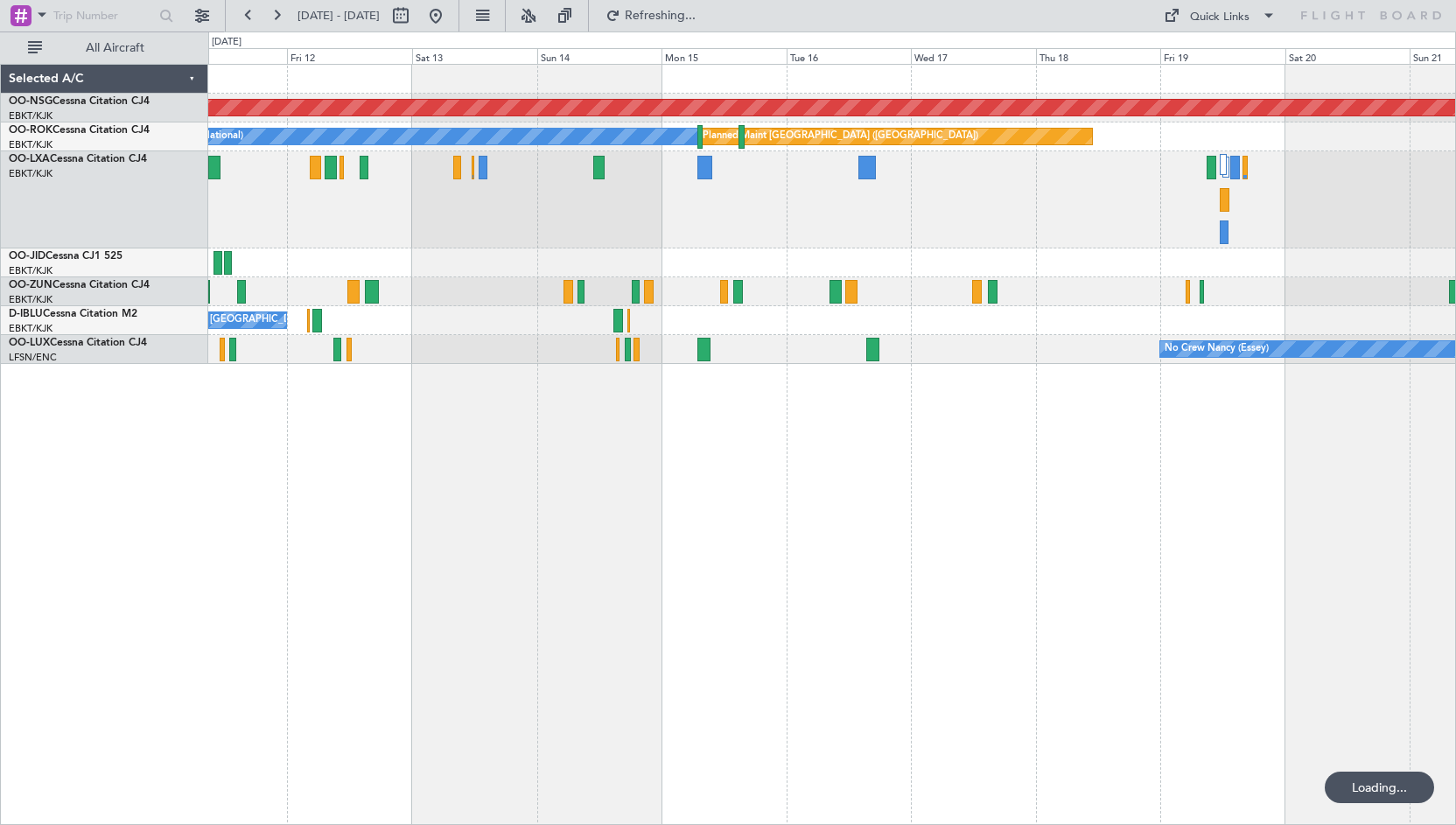
click at [1073, 463] on div "Planned Maint [GEOGRAPHIC_DATA] ([GEOGRAPHIC_DATA]) Planned Maint [GEOGRAPHIC_D…" at bounding box center [833, 444] width 1249 height 761
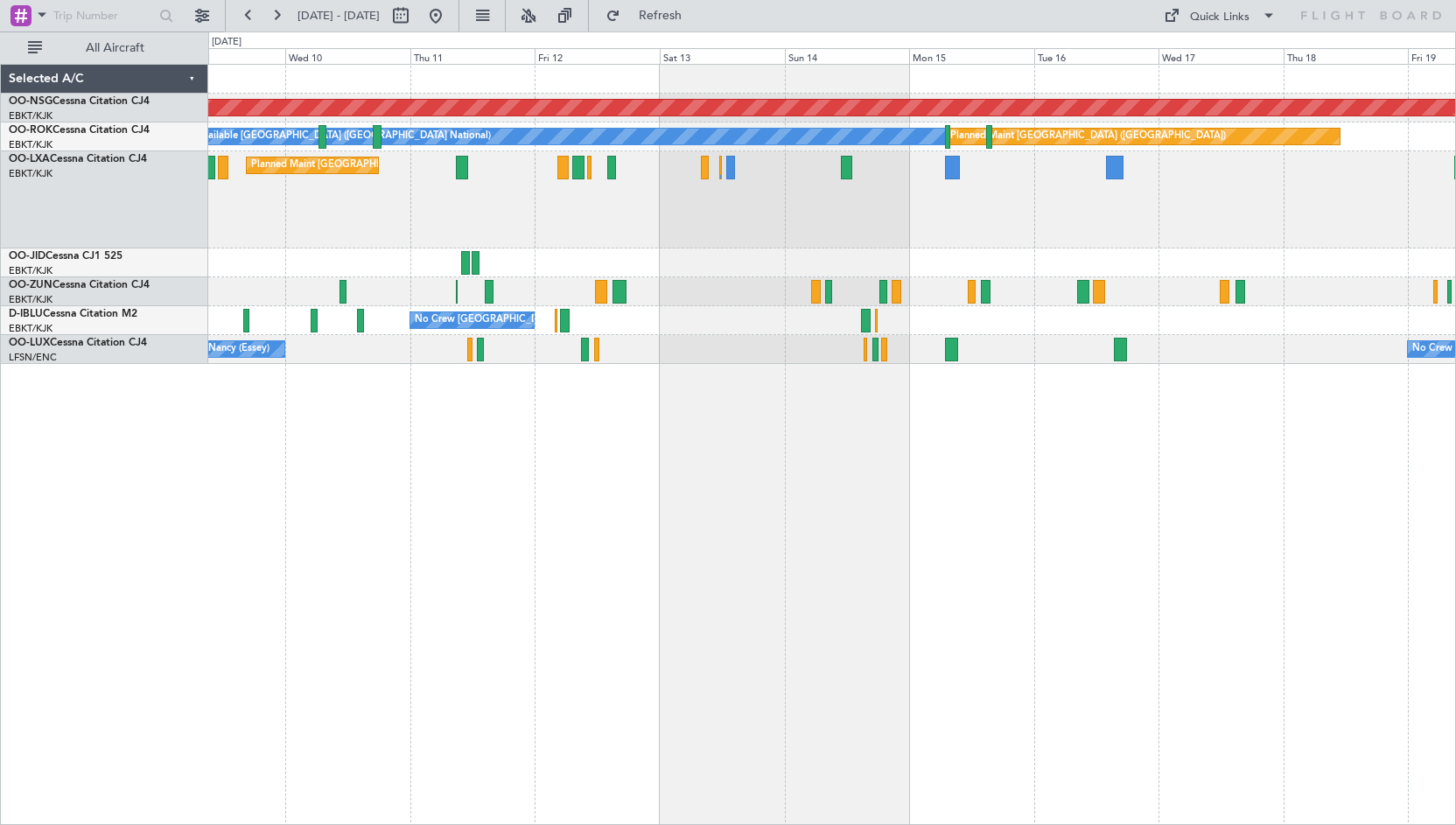
click at [1017, 457] on div "Planned Maint [GEOGRAPHIC_DATA] ([GEOGRAPHIC_DATA]) Planned Maint [GEOGRAPHIC_D…" at bounding box center [833, 444] width 1249 height 761
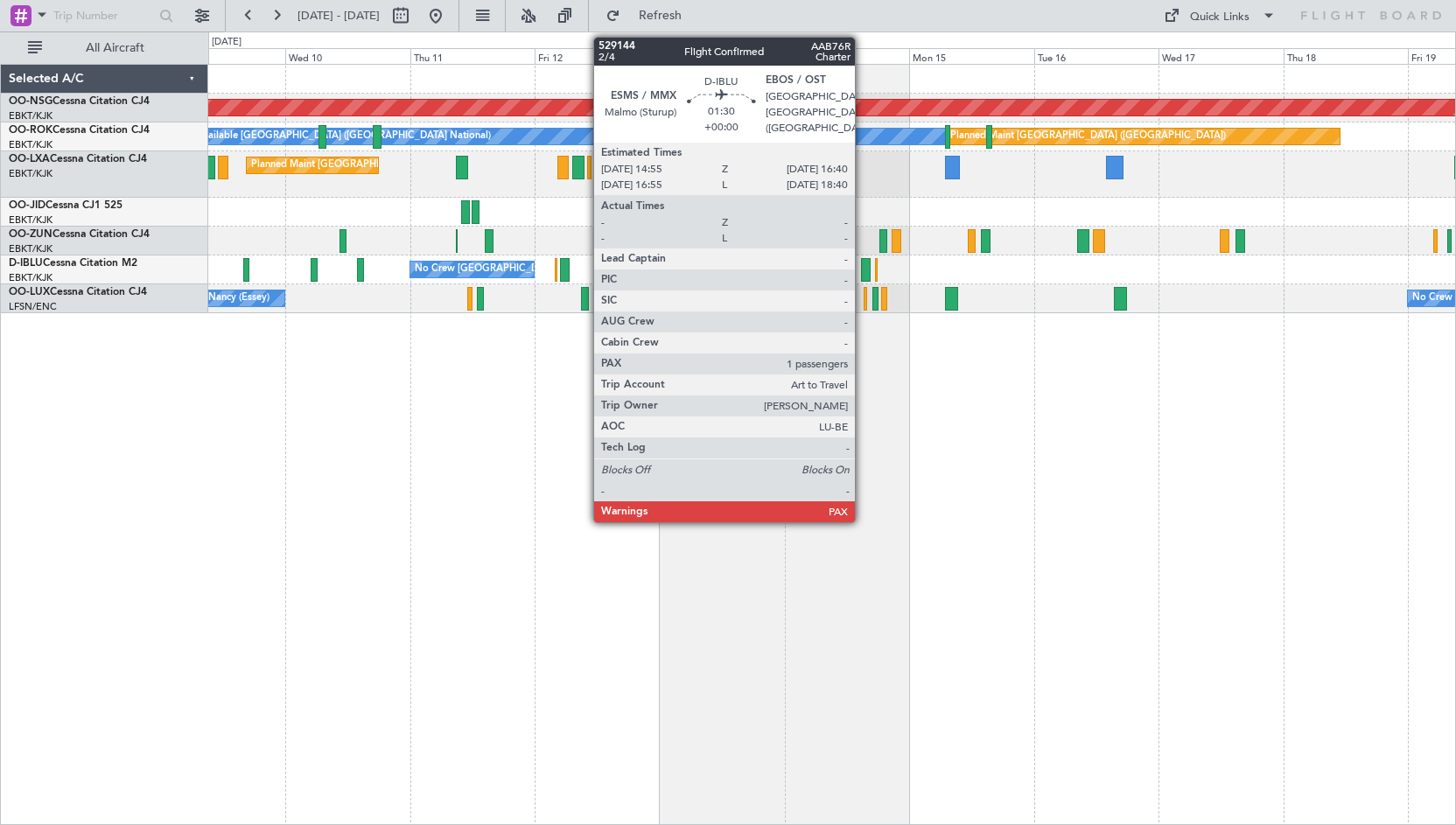
click at [453, 472] on div "Planned Maint [GEOGRAPHIC_DATA] ([GEOGRAPHIC_DATA]) Planned Maint [GEOGRAPHIC_D…" at bounding box center [833, 444] width 1249 height 761
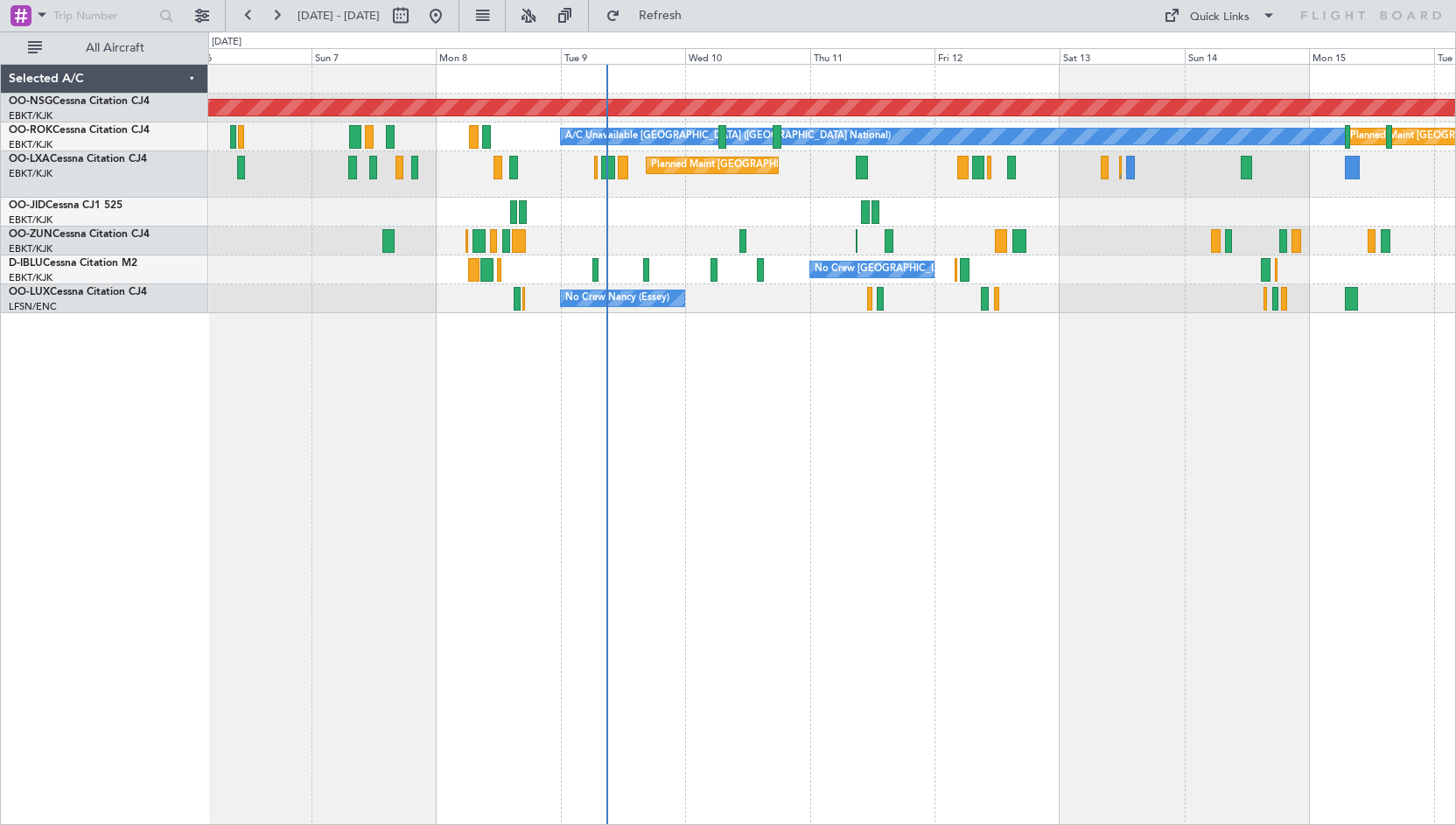
click at [764, 394] on div "Planned Maint [GEOGRAPHIC_DATA] ([GEOGRAPHIC_DATA]) Planned Maint [GEOGRAPHIC_D…" at bounding box center [833, 444] width 1249 height 761
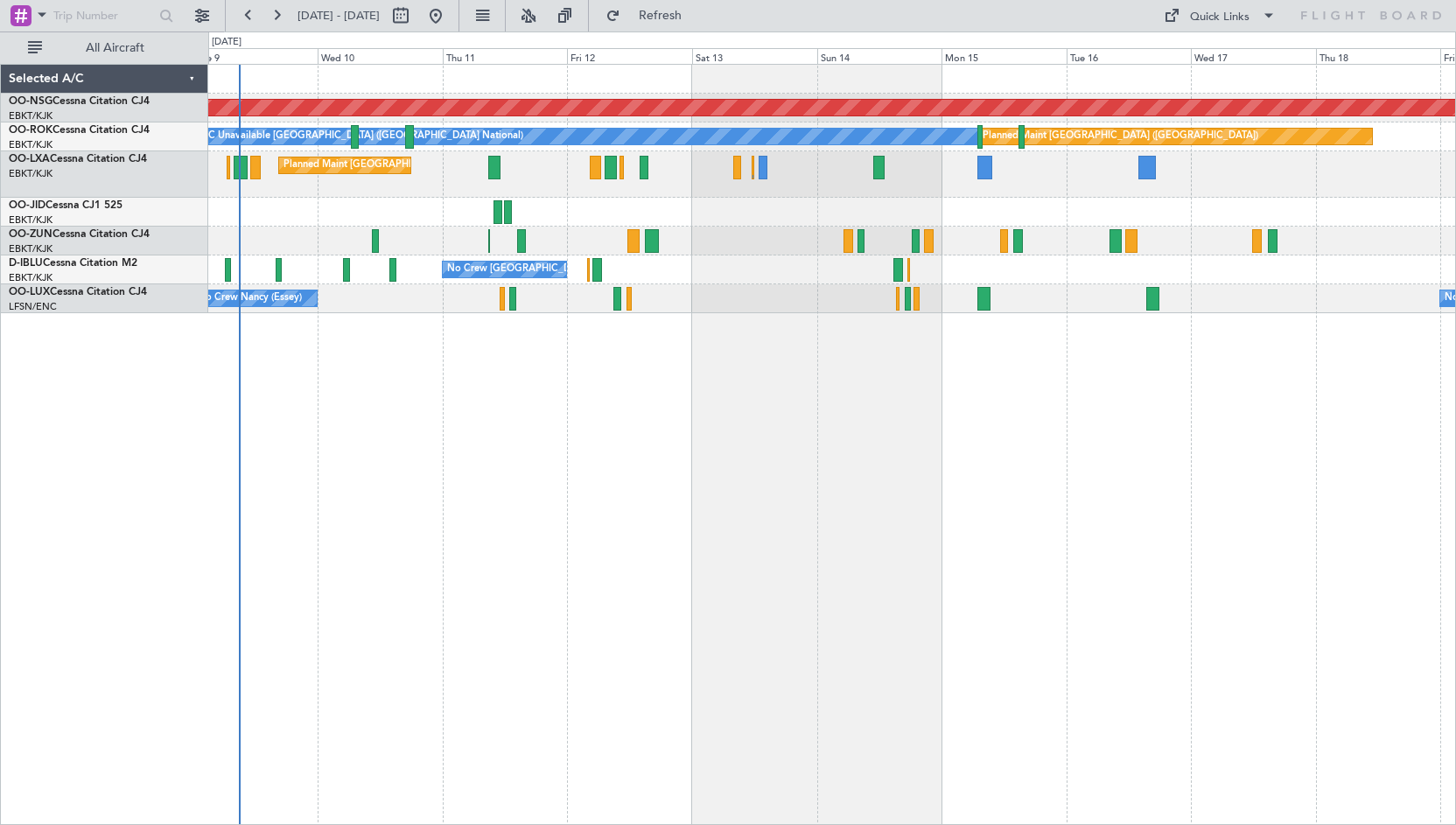
click at [591, 399] on div "Planned Maint [GEOGRAPHIC_DATA] ([GEOGRAPHIC_DATA]) Planned Maint [GEOGRAPHIC_D…" at bounding box center [833, 444] width 1249 height 761
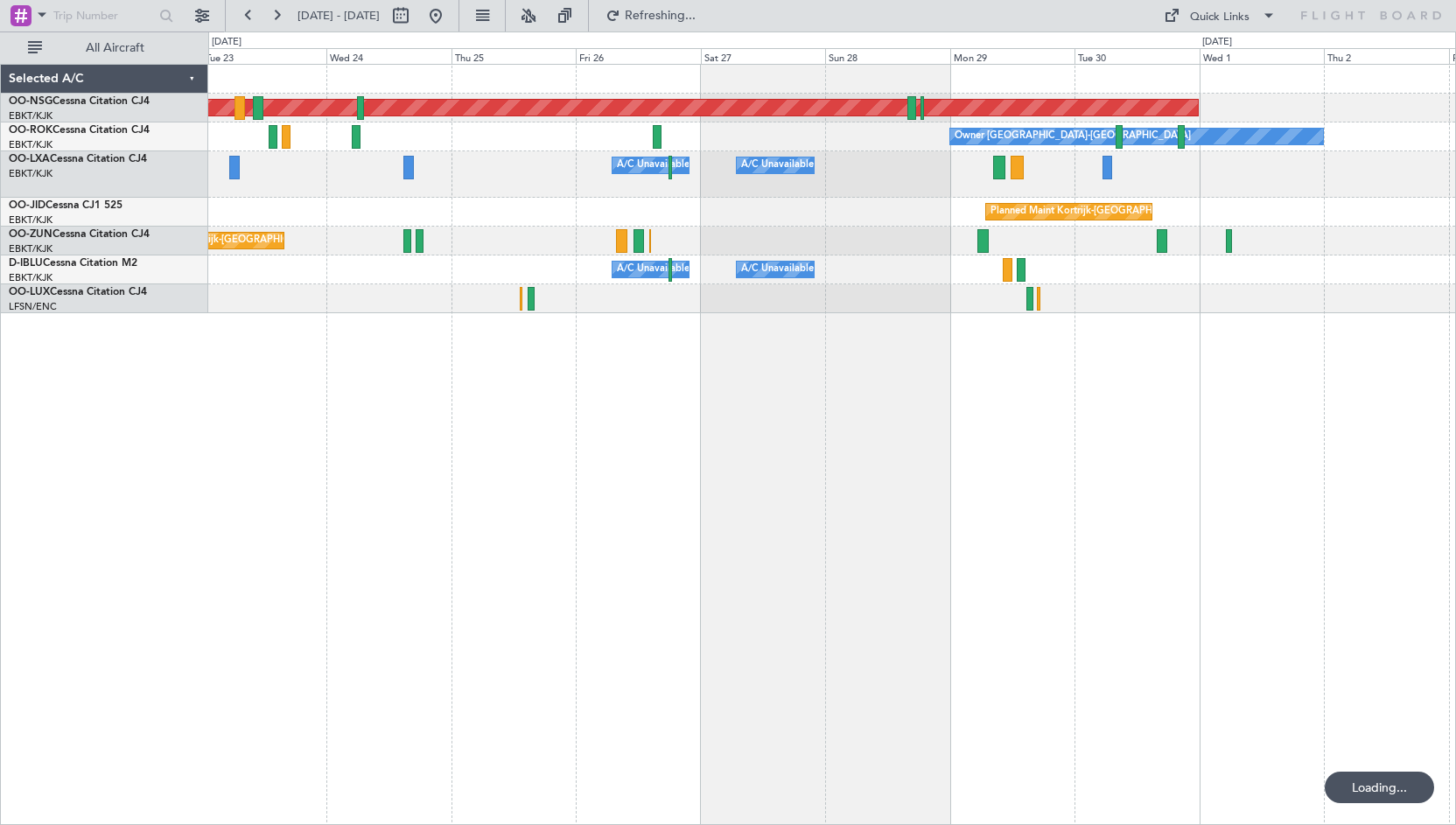
click at [641, 436] on div "Planned Maint [GEOGRAPHIC_DATA] ([GEOGRAPHIC_DATA]) Owner [GEOGRAPHIC_DATA]-[GE…" at bounding box center [833, 444] width 1249 height 761
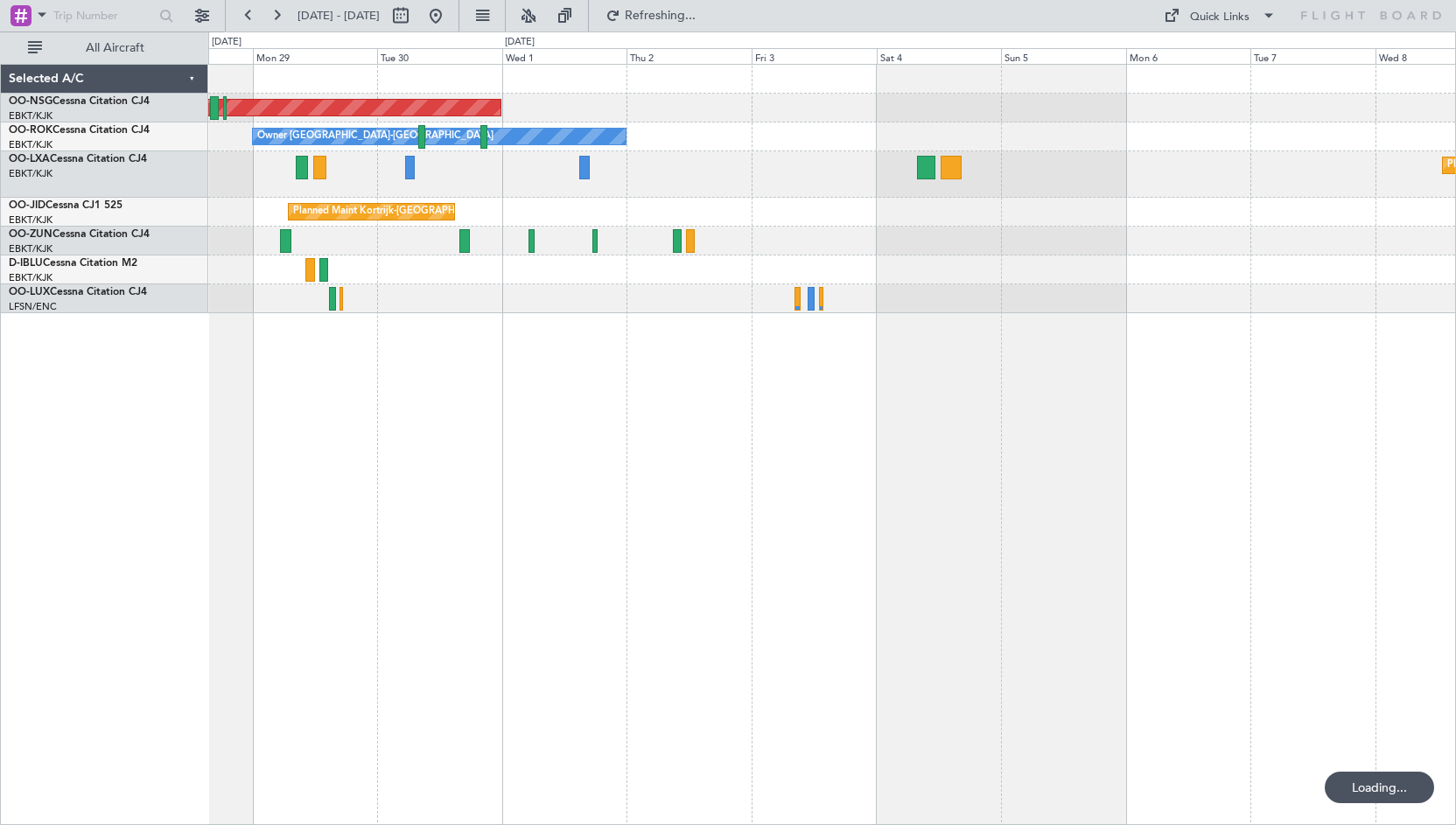
click at [158, 457] on div "Planned Maint [GEOGRAPHIC_DATA] ([GEOGRAPHIC_DATA]) Owner [GEOGRAPHIC_DATA]-[GE…" at bounding box center [728, 428] width 1456 height 794
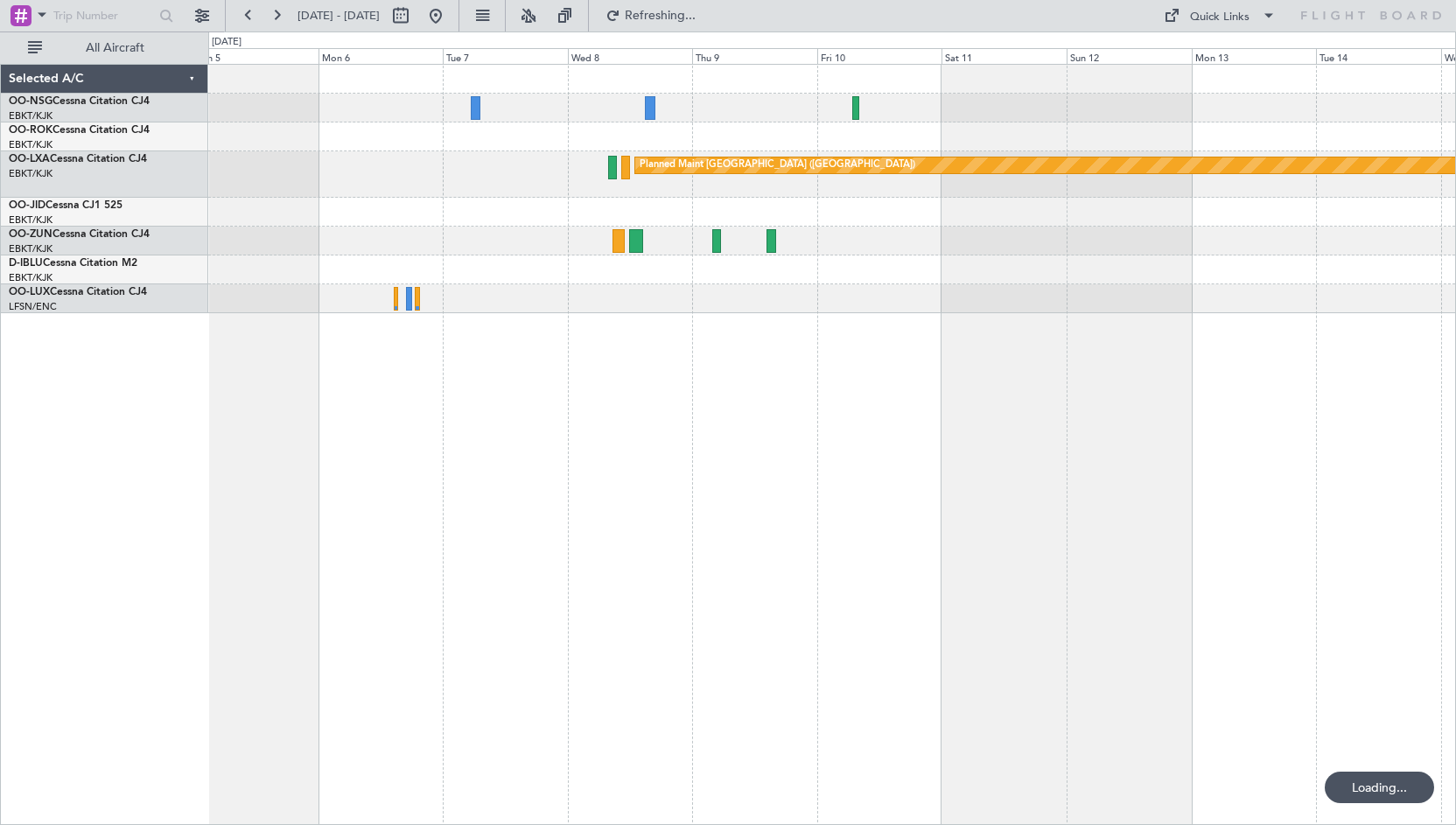
click at [245, 492] on div "Planned Maint [GEOGRAPHIC_DATA] ([GEOGRAPHIC_DATA]) Planned Maint [GEOGRAPHIC_D…" at bounding box center [833, 444] width 1249 height 761
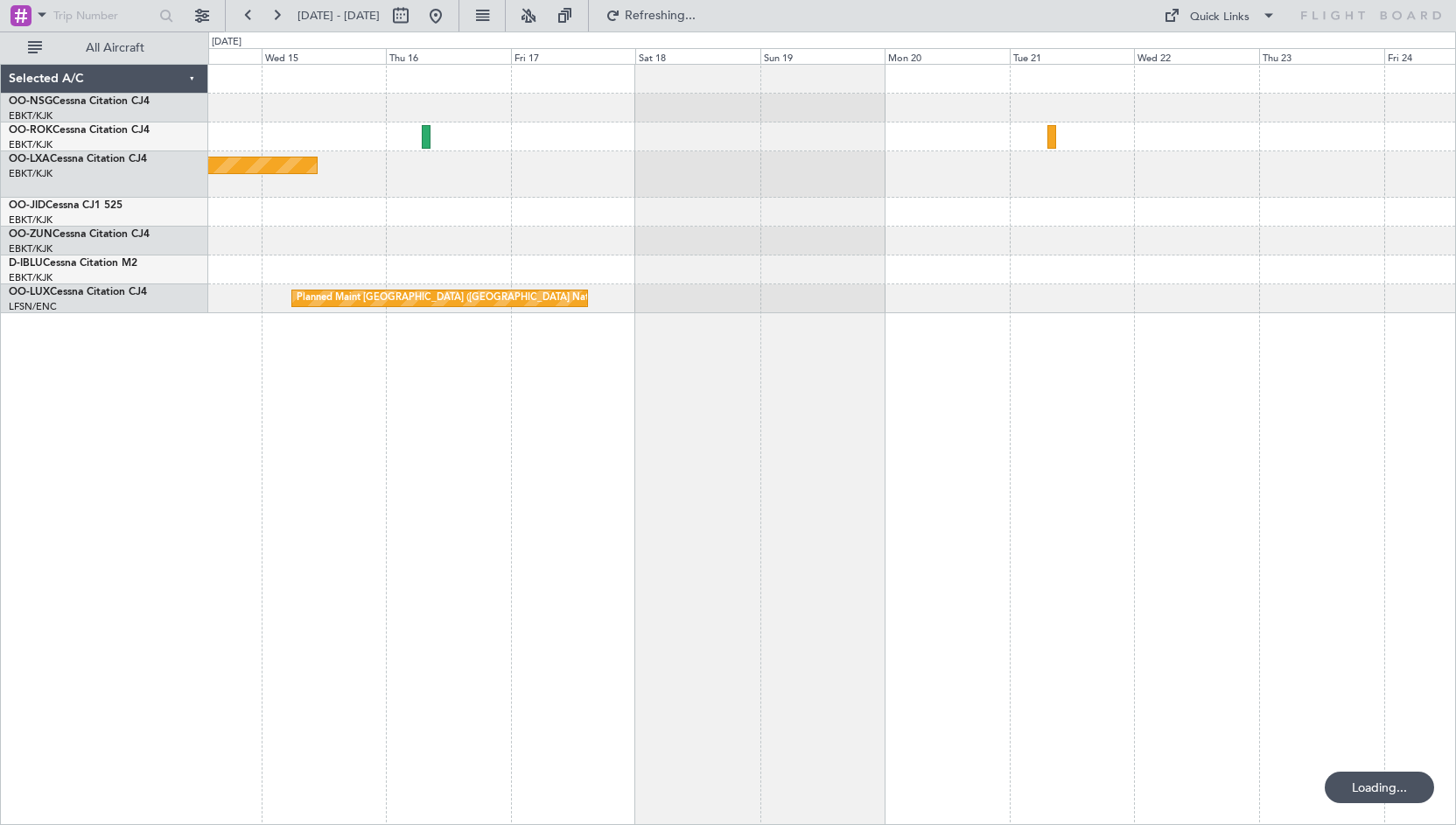
click at [346, 494] on div "Planned Maint [GEOGRAPHIC_DATA] ([GEOGRAPHIC_DATA]) Planned Maint [GEOGRAPHIC_D…" at bounding box center [833, 444] width 1249 height 761
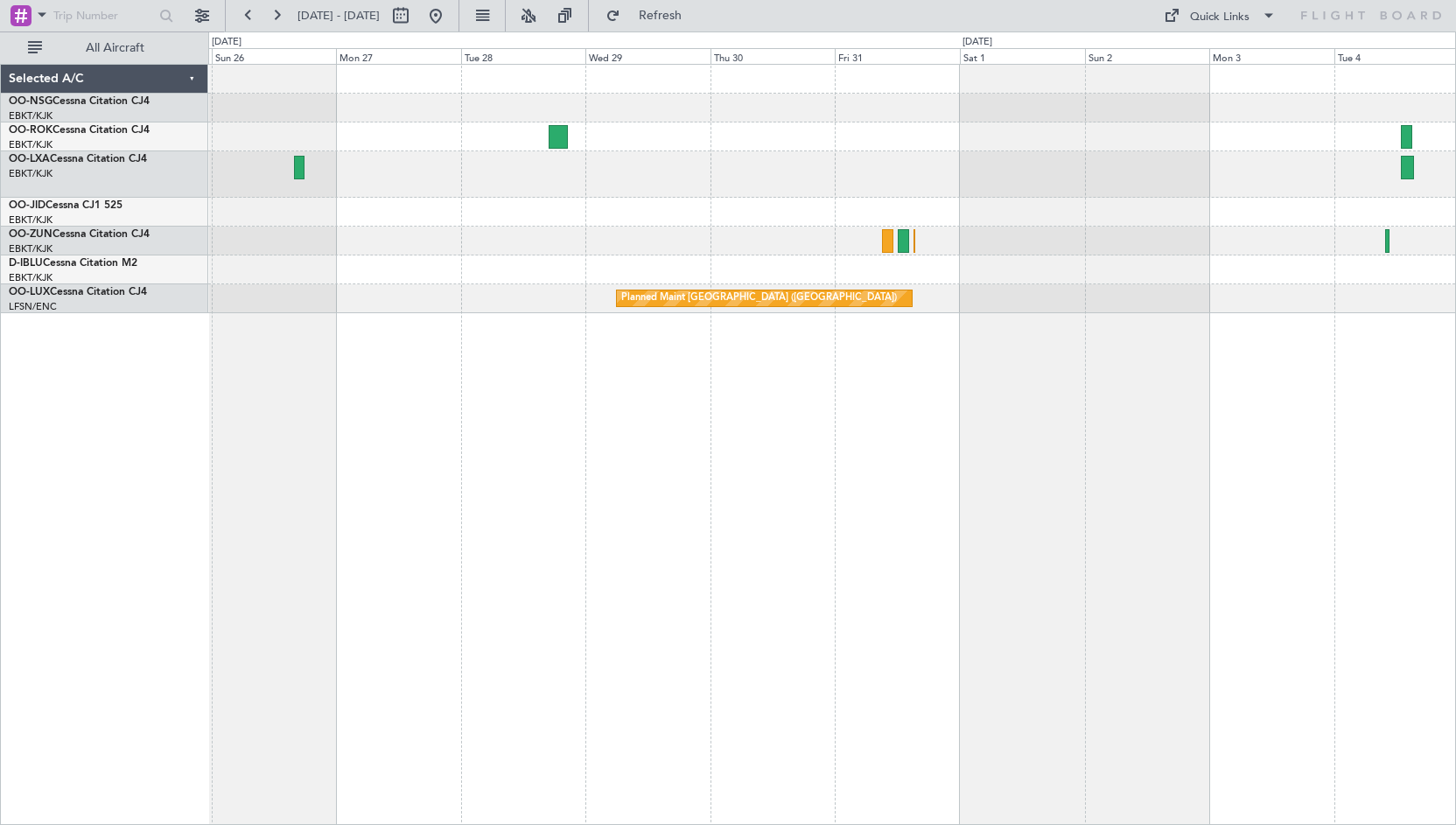
click at [385, 484] on div "Planned Maint [GEOGRAPHIC_DATA] ([GEOGRAPHIC_DATA])" at bounding box center [833, 444] width 1249 height 761
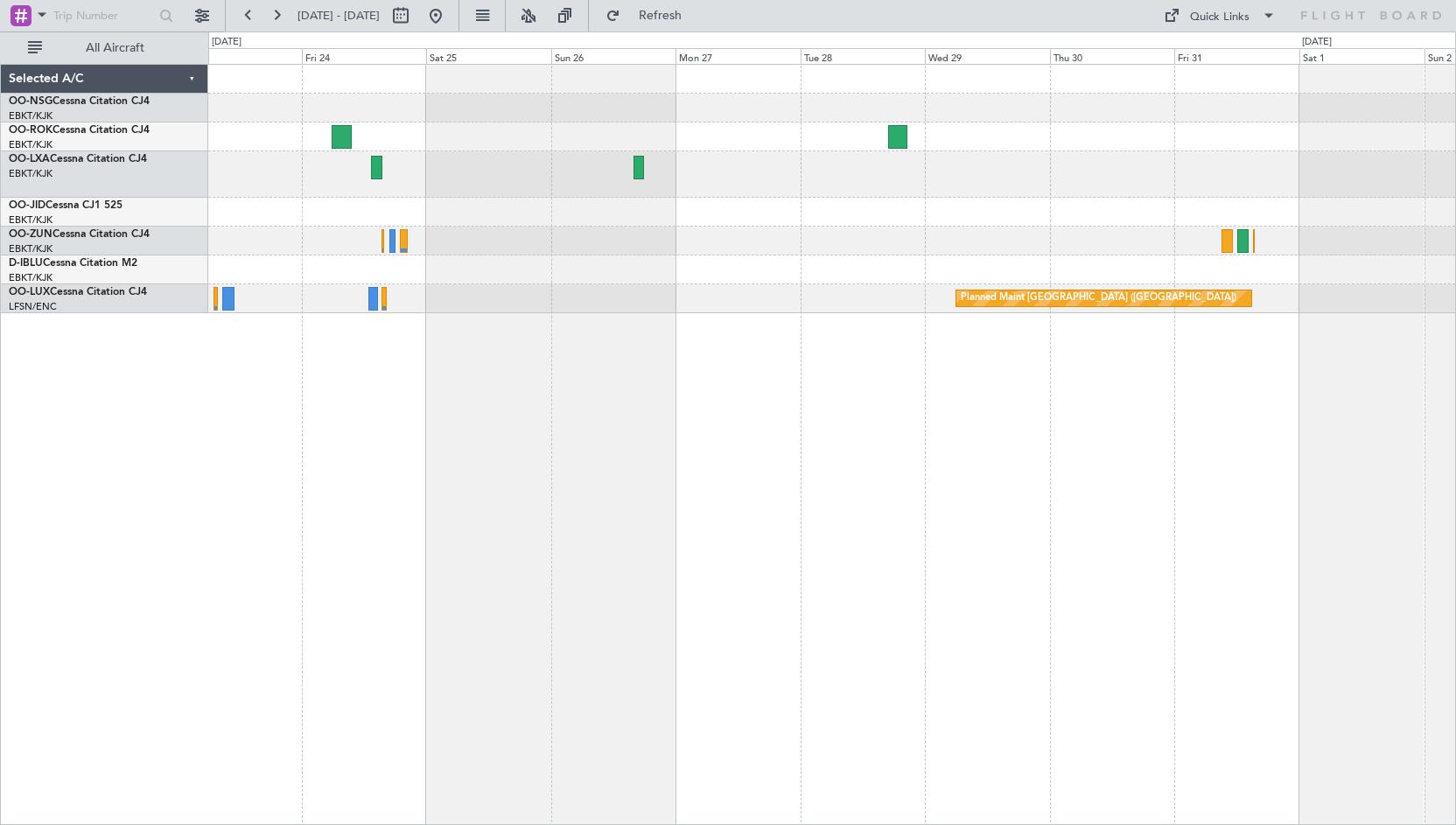
click at [880, 193] on div "Planned Maint [GEOGRAPHIC_DATA] ([GEOGRAPHIC_DATA])" at bounding box center [832, 189] width 1248 height 248
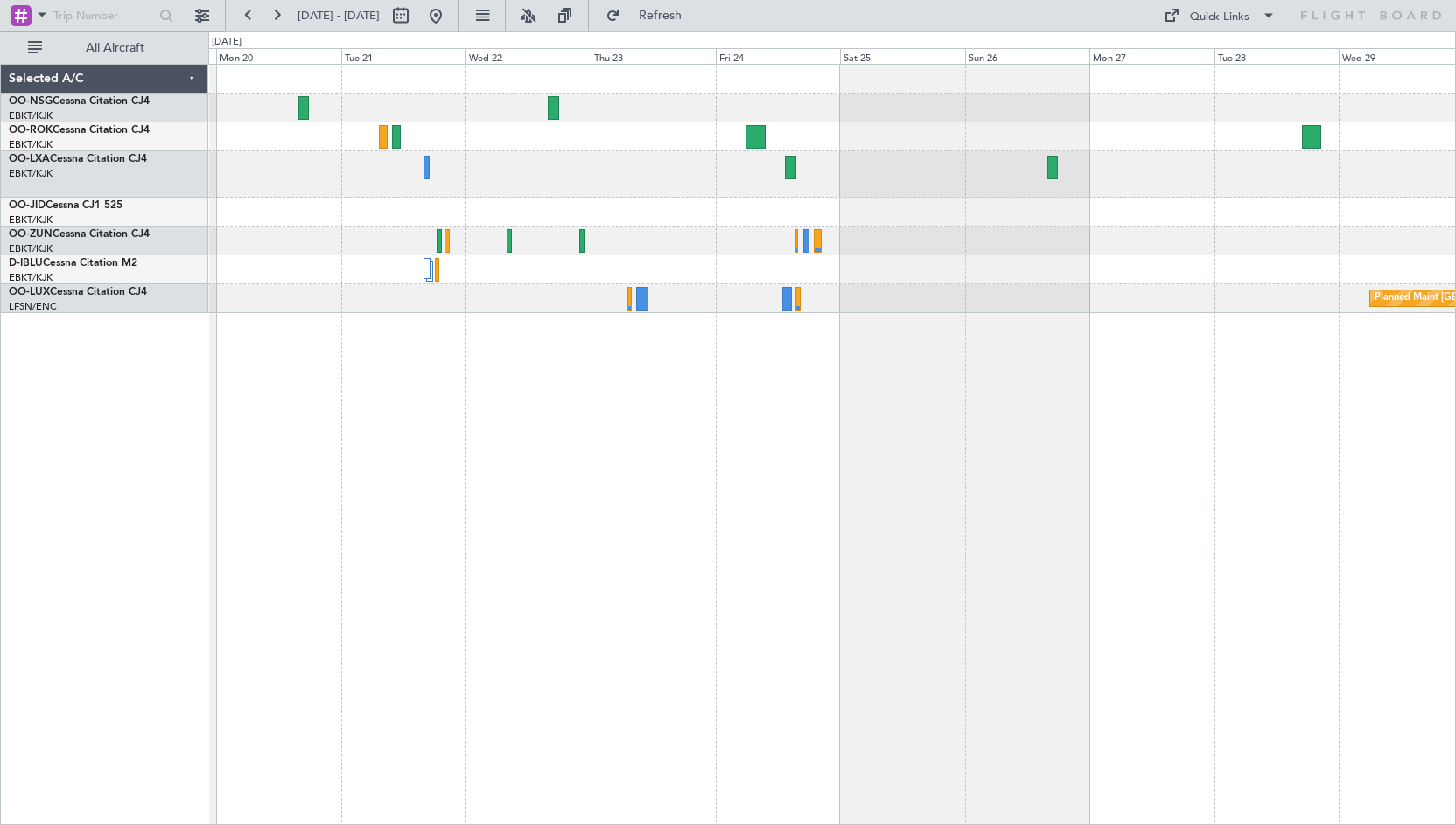
click at [943, 212] on div at bounding box center [832, 212] width 1248 height 29
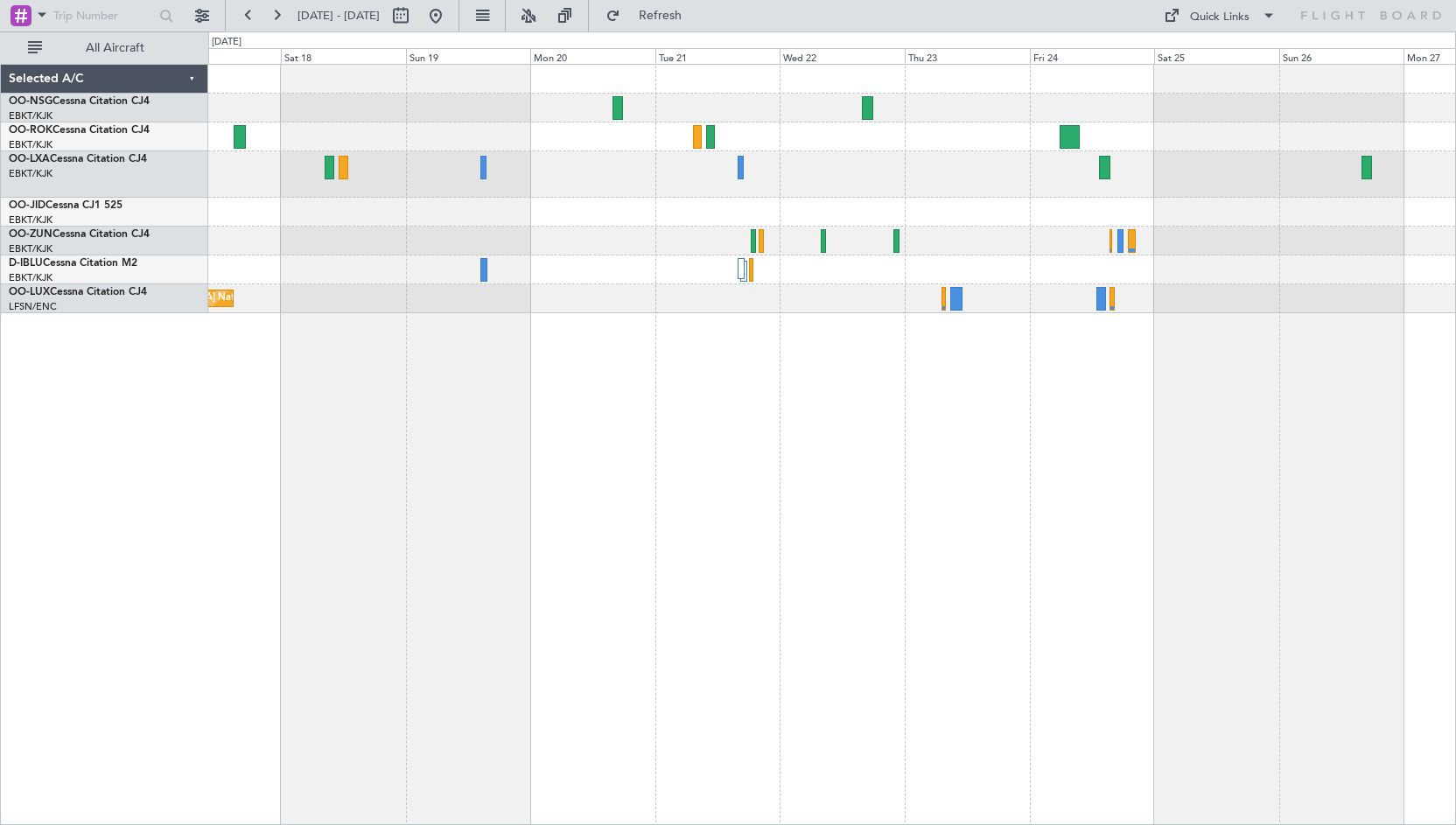
click at [688, 256] on div "Planned Maint [GEOGRAPHIC_DATA] ([GEOGRAPHIC_DATA]) Planned Maint [GEOGRAPHIC_D…" at bounding box center [832, 189] width 1248 height 248
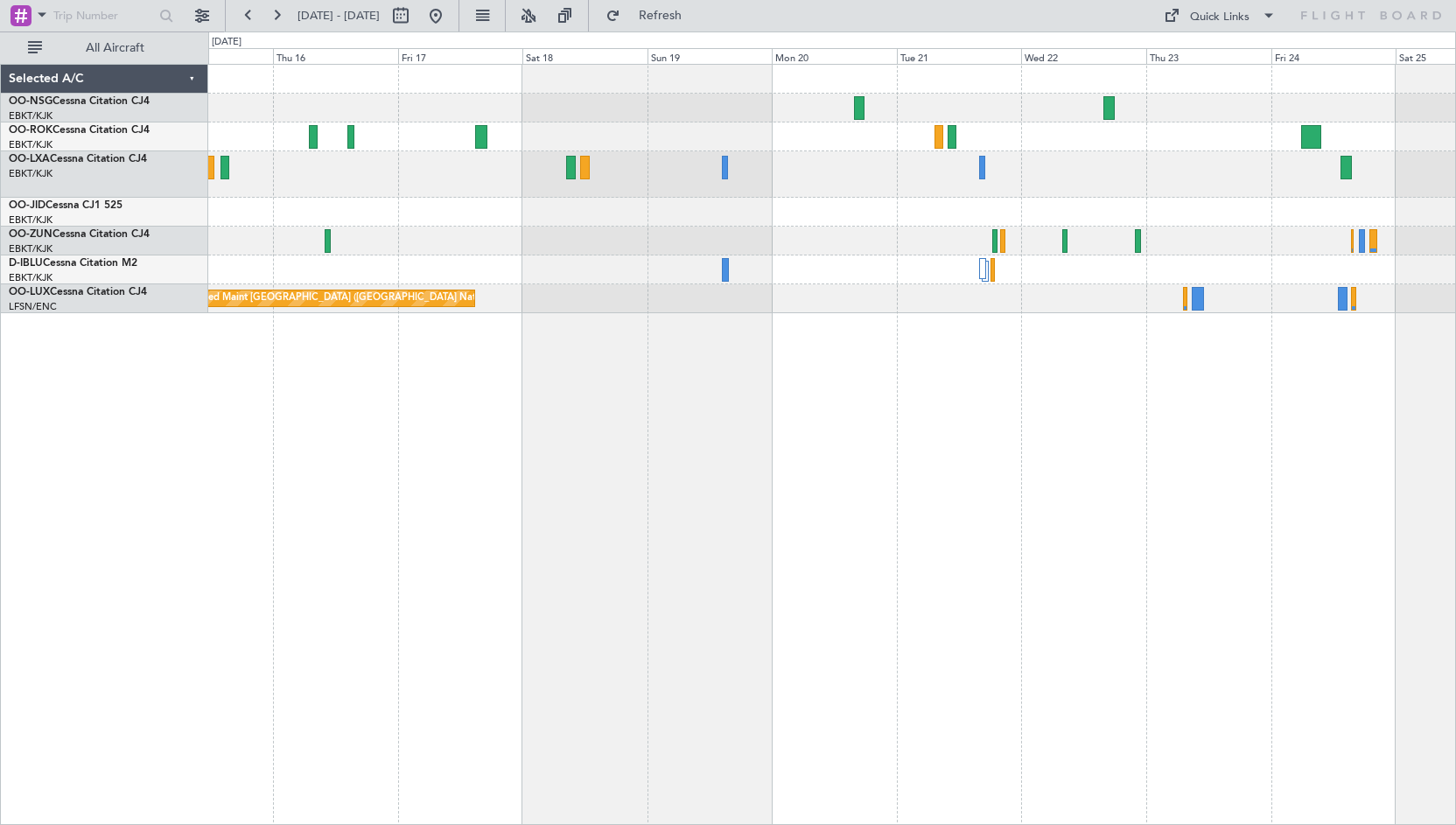
click at [582, 209] on div at bounding box center [832, 212] width 1248 height 29
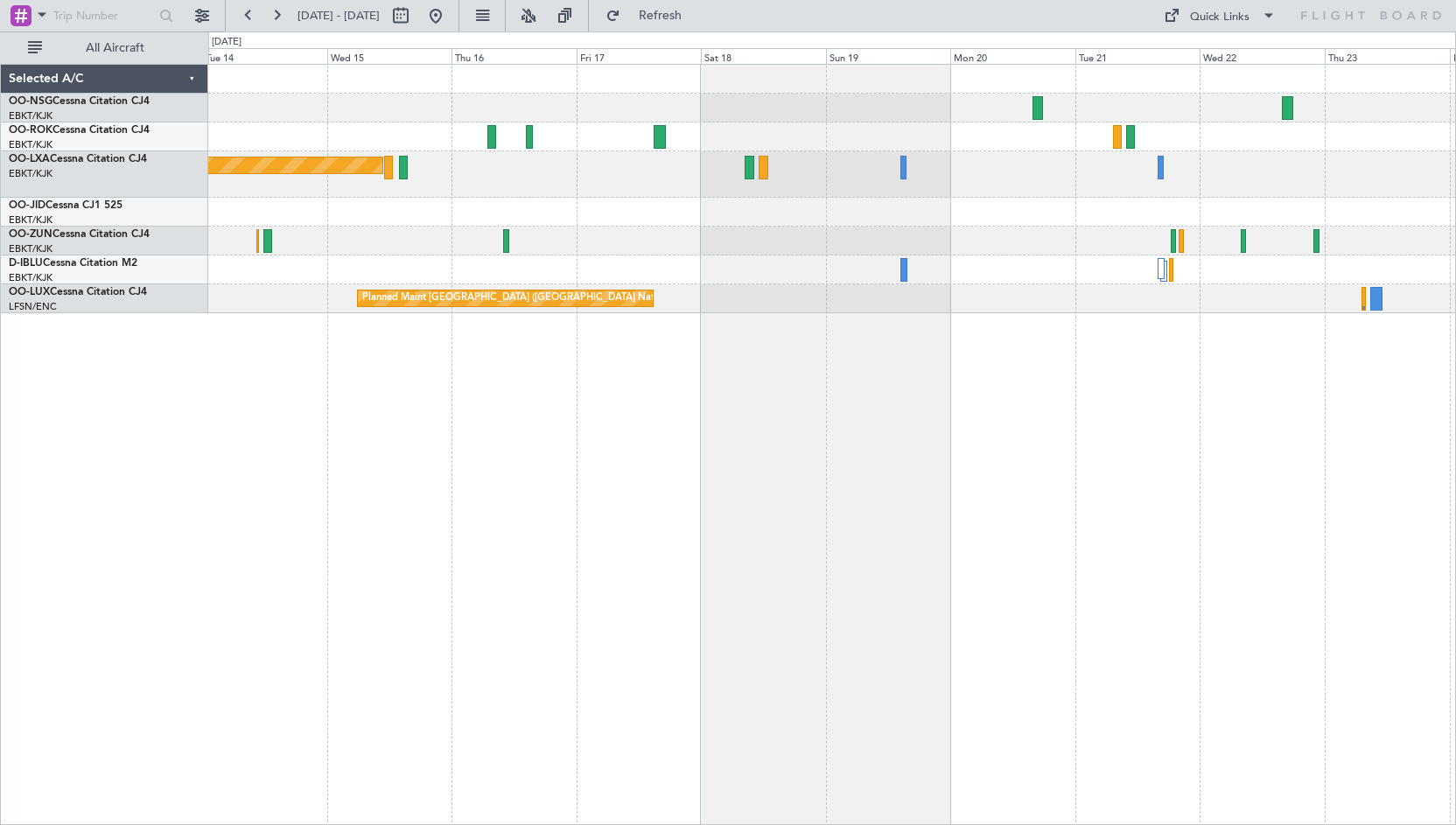
click at [677, 201] on div "Planned Maint [GEOGRAPHIC_DATA] ([GEOGRAPHIC_DATA]) Planned Maint [GEOGRAPHIC_D…" at bounding box center [832, 189] width 1248 height 248
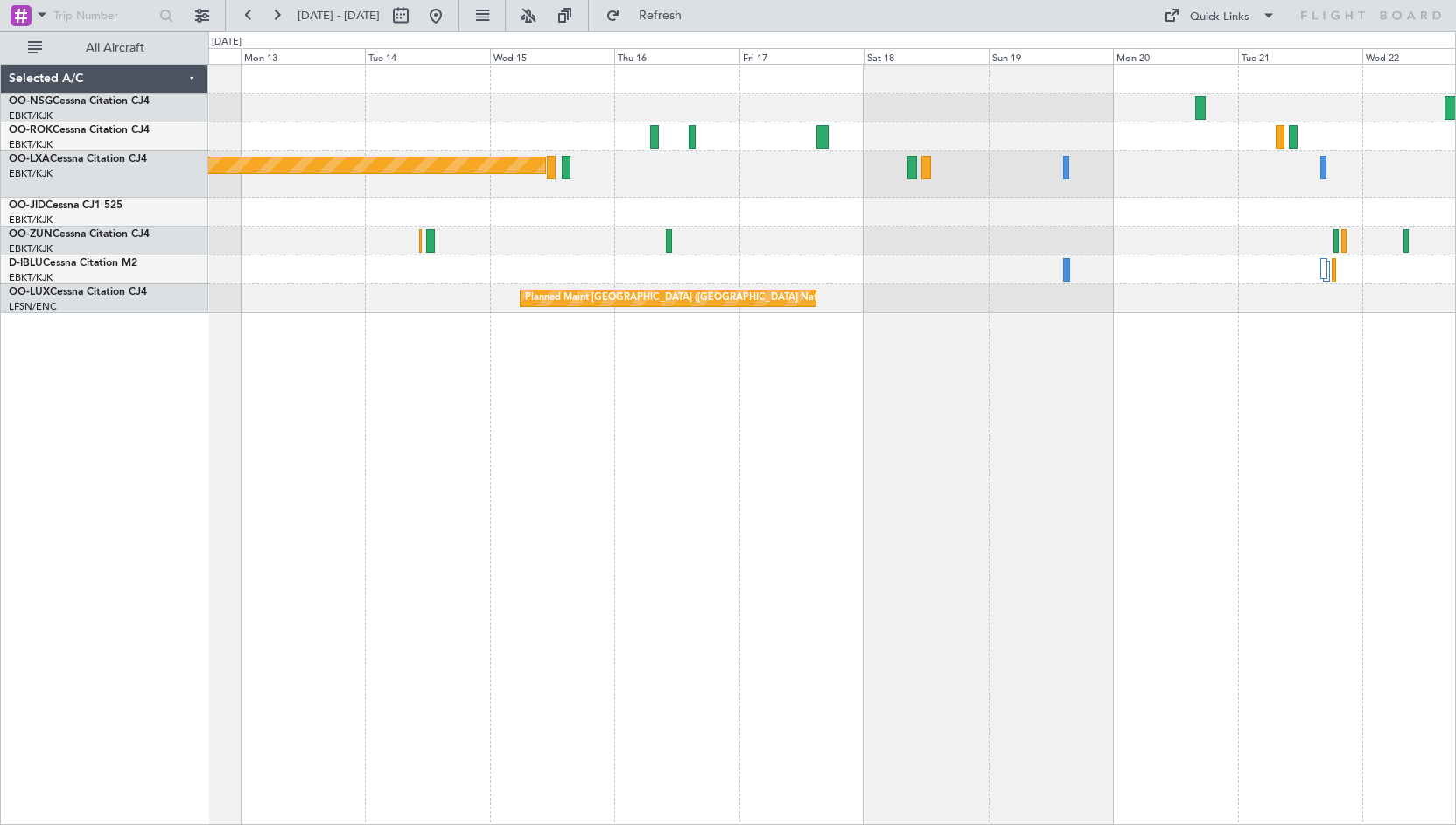
click at [684, 186] on div "Planned Maint [GEOGRAPHIC_DATA] ([GEOGRAPHIC_DATA])" at bounding box center [832, 174] width 1248 height 46
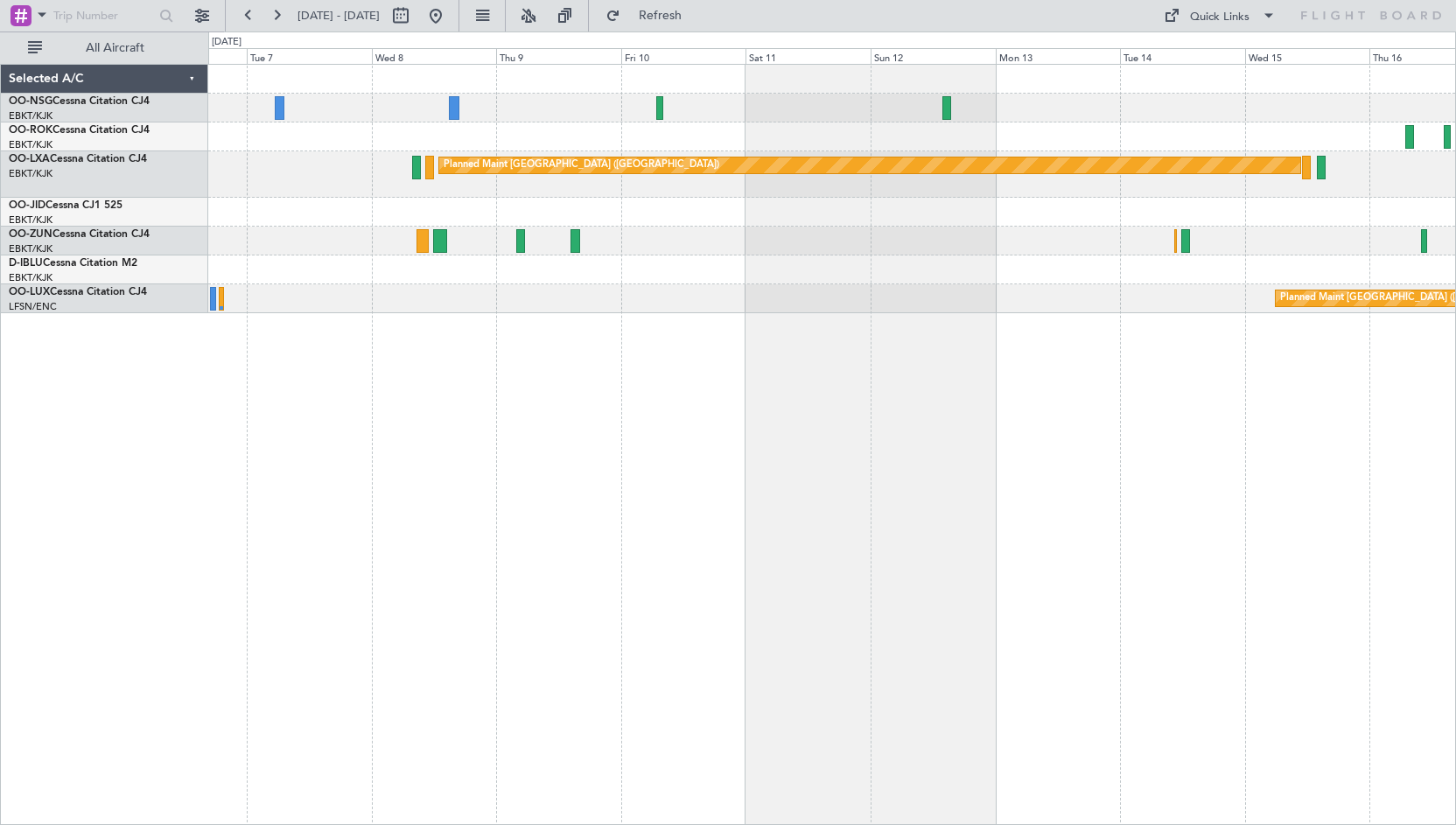
click at [1161, 200] on div at bounding box center [832, 212] width 1248 height 29
